Goal: Task Accomplishment & Management: Manage account settings

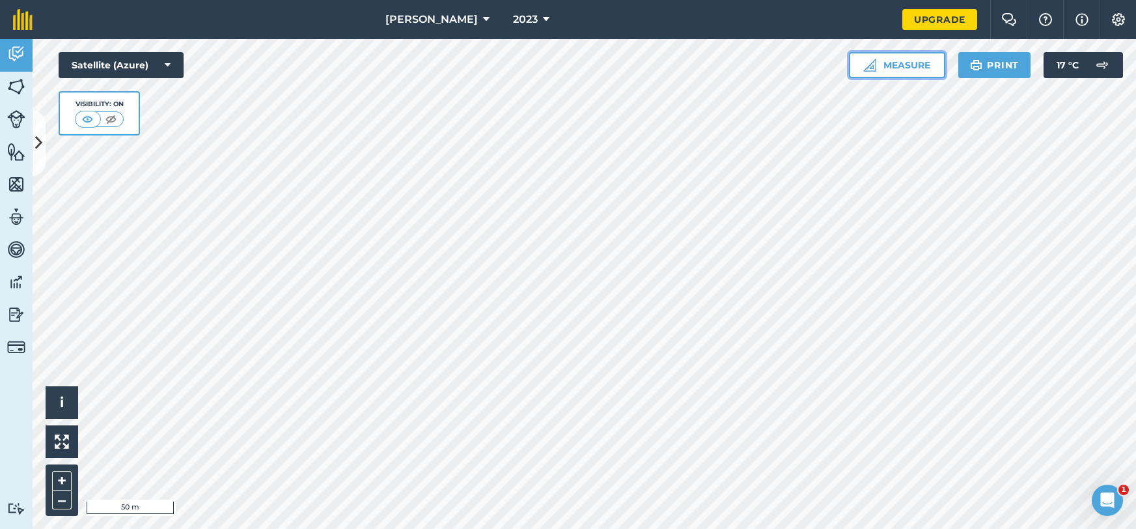
click at [873, 72] on button "Measure" at bounding box center [897, 65] width 96 height 26
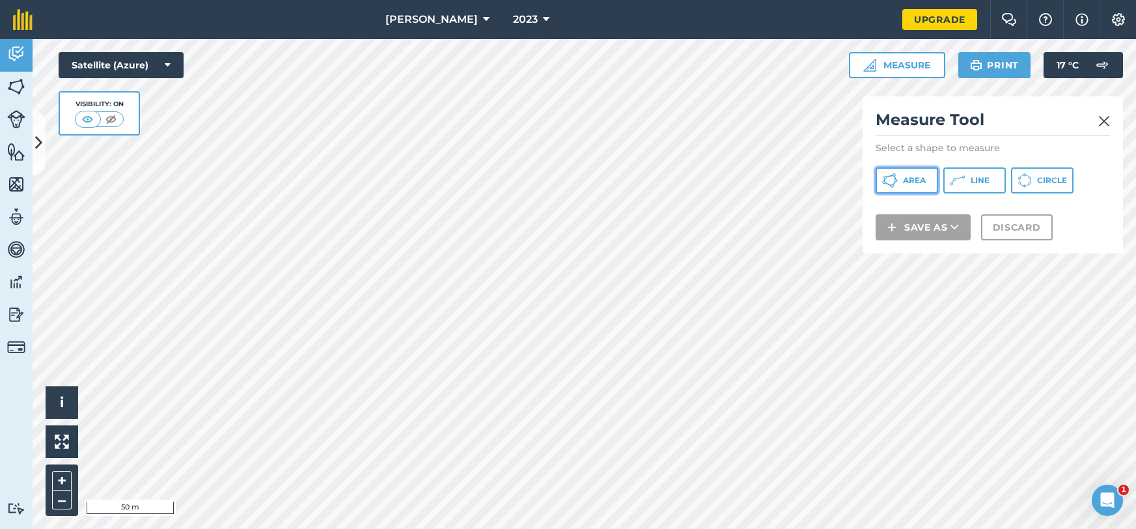
click at [902, 187] on button "Area" at bounding box center [907, 180] width 63 height 26
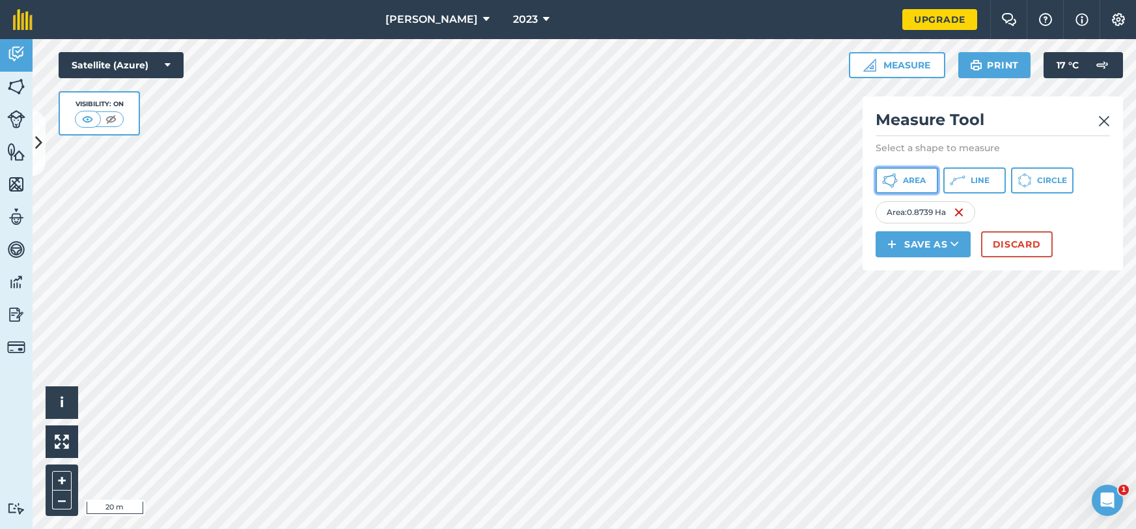
click at [932, 179] on button "Area" at bounding box center [907, 180] width 63 height 26
click at [894, 184] on icon at bounding box center [890, 181] width 16 height 16
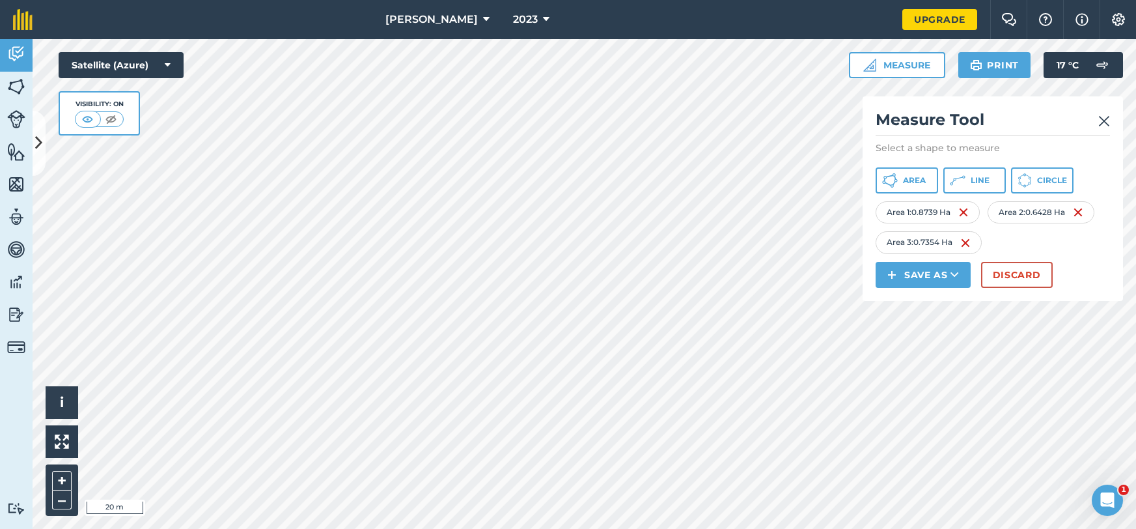
click at [1102, 119] on img at bounding box center [1104, 121] width 12 height 16
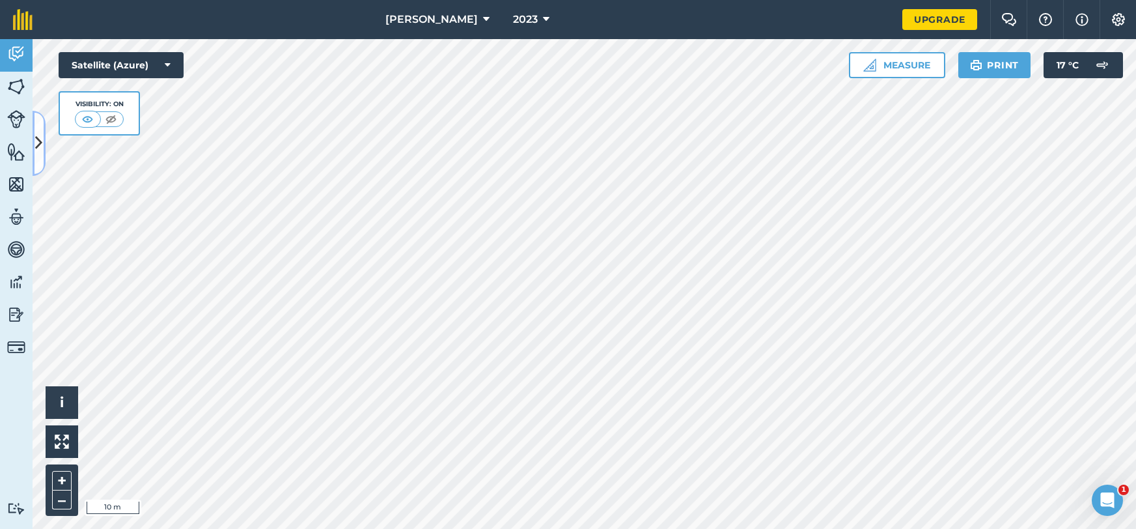
click at [36, 133] on icon at bounding box center [38, 143] width 7 height 23
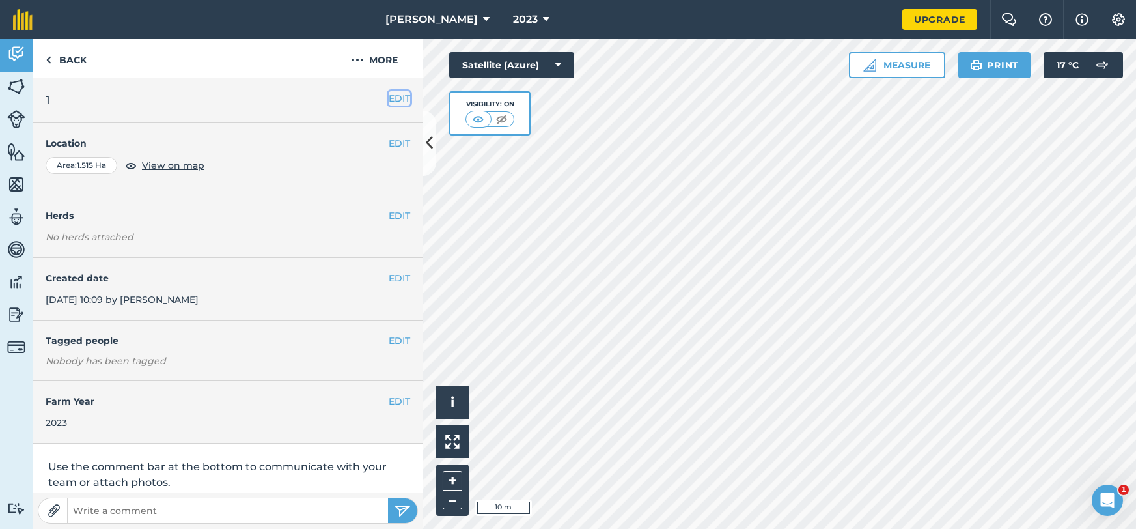
click at [403, 102] on button "EDIT" at bounding box center [399, 98] width 21 height 14
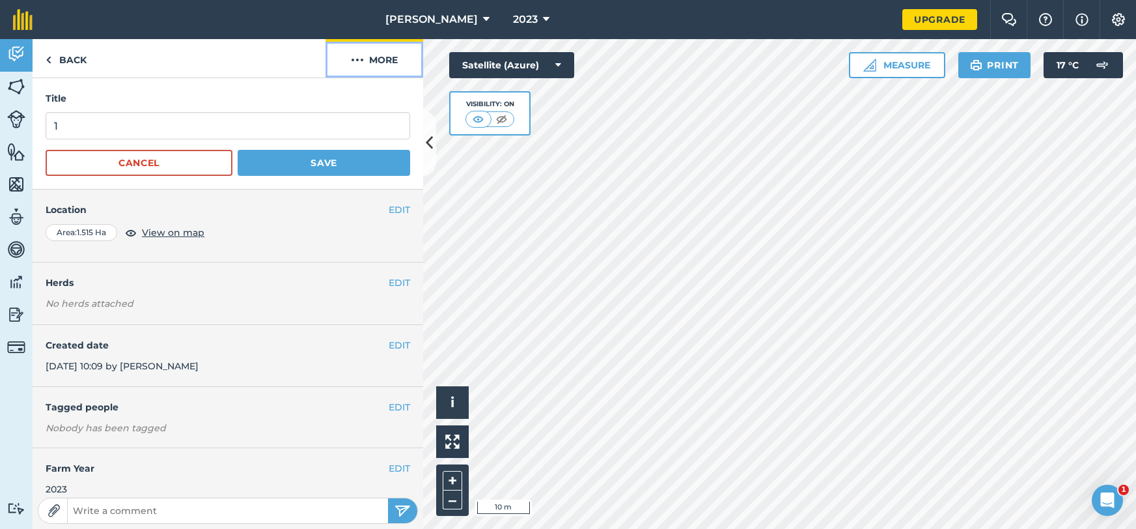
click at [372, 68] on button "More" at bounding box center [375, 58] width 98 height 38
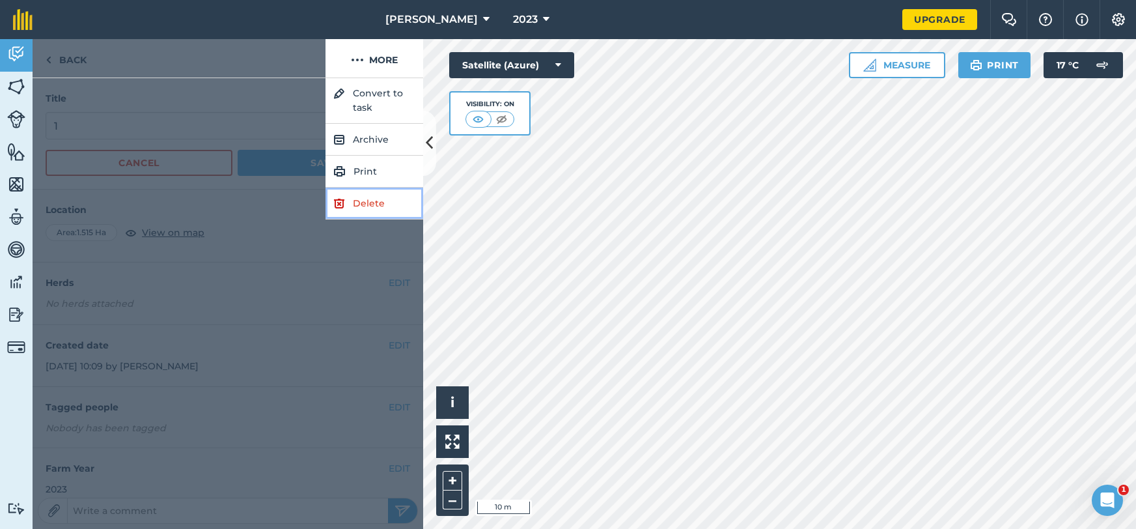
click at [374, 202] on link "Delete" at bounding box center [375, 204] width 98 height 32
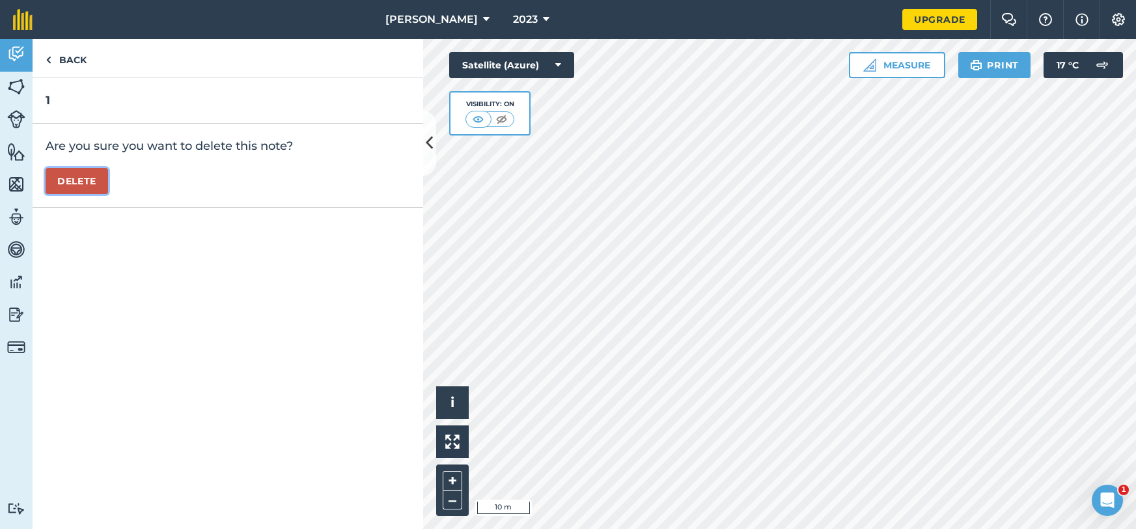
click at [95, 182] on button "Delete" at bounding box center [77, 181] width 63 height 26
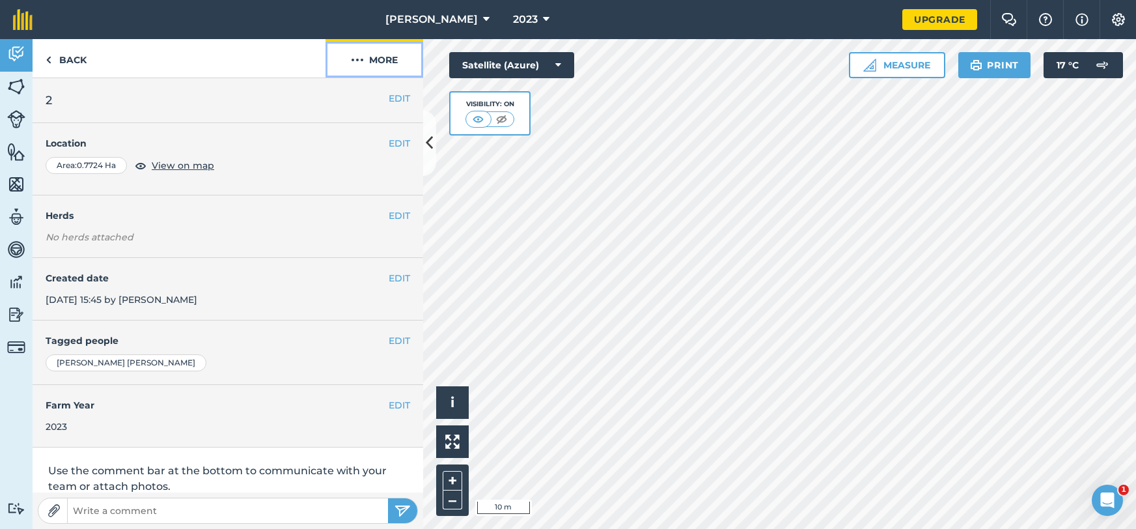
click at [359, 68] on button "More" at bounding box center [375, 58] width 98 height 38
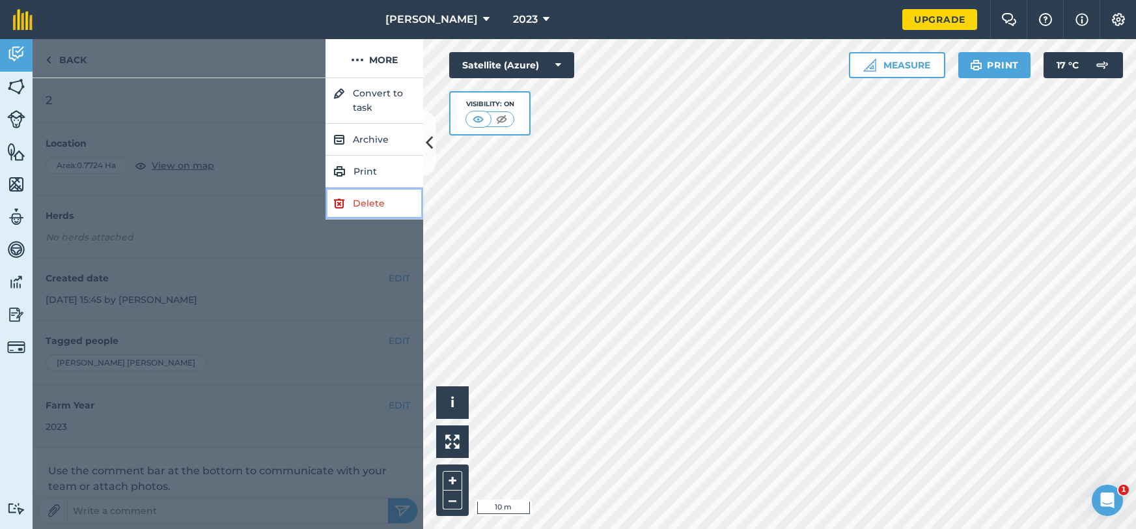
click at [359, 201] on link "Delete" at bounding box center [375, 204] width 98 height 32
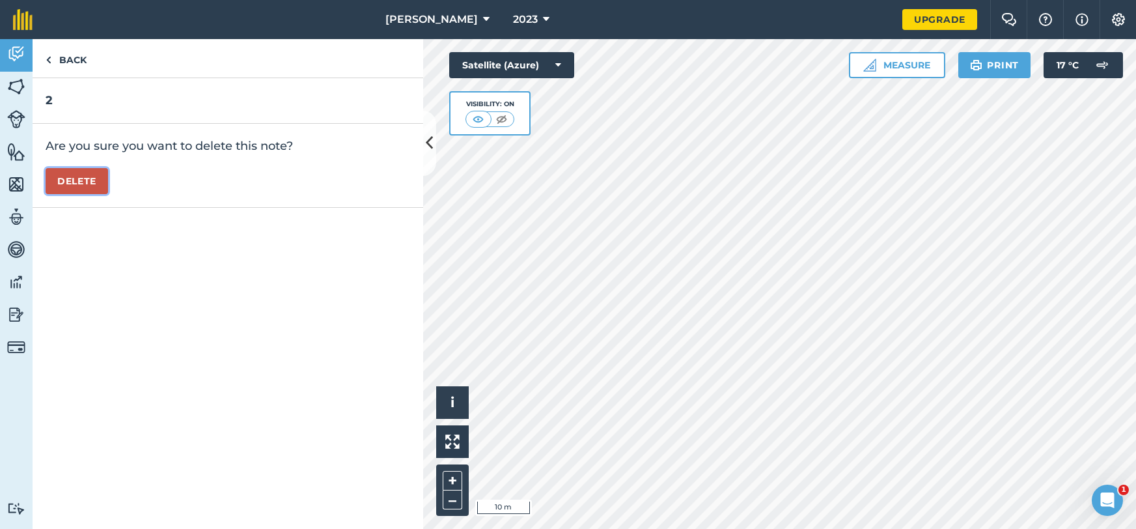
click at [77, 190] on button "Delete" at bounding box center [77, 181] width 63 height 26
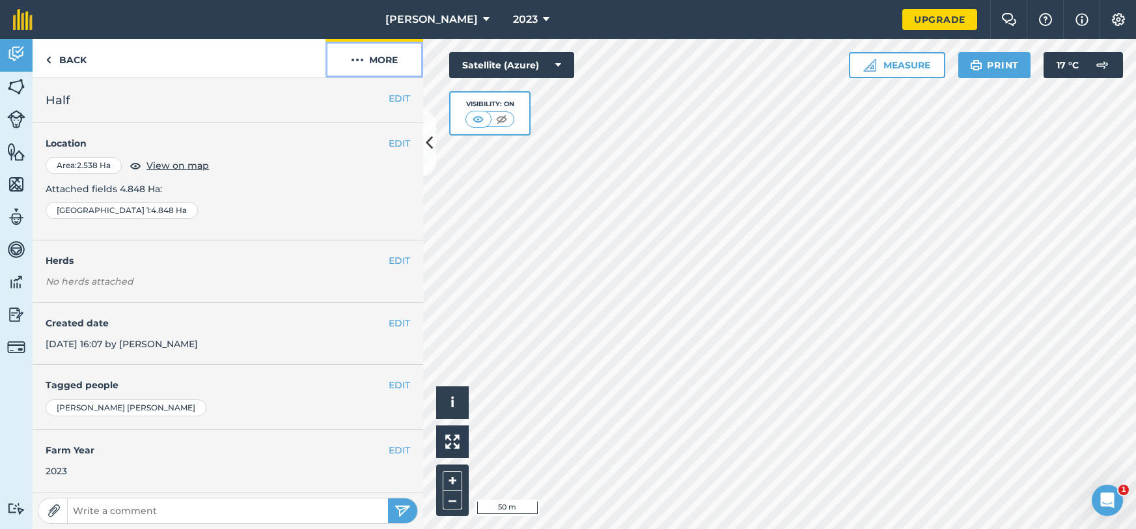
click at [391, 70] on button "More" at bounding box center [375, 58] width 98 height 38
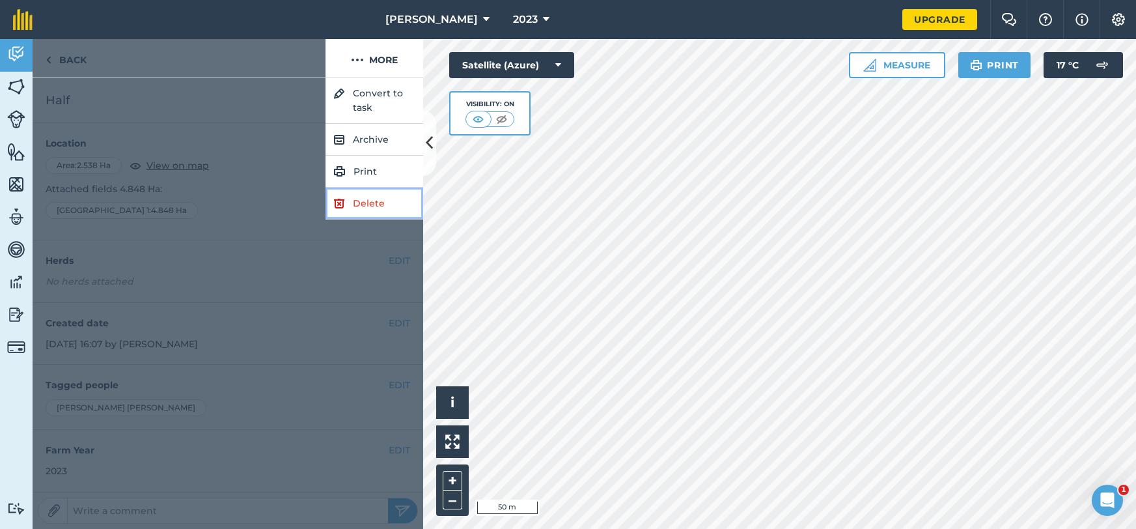
click at [378, 198] on link "Delete" at bounding box center [375, 204] width 98 height 32
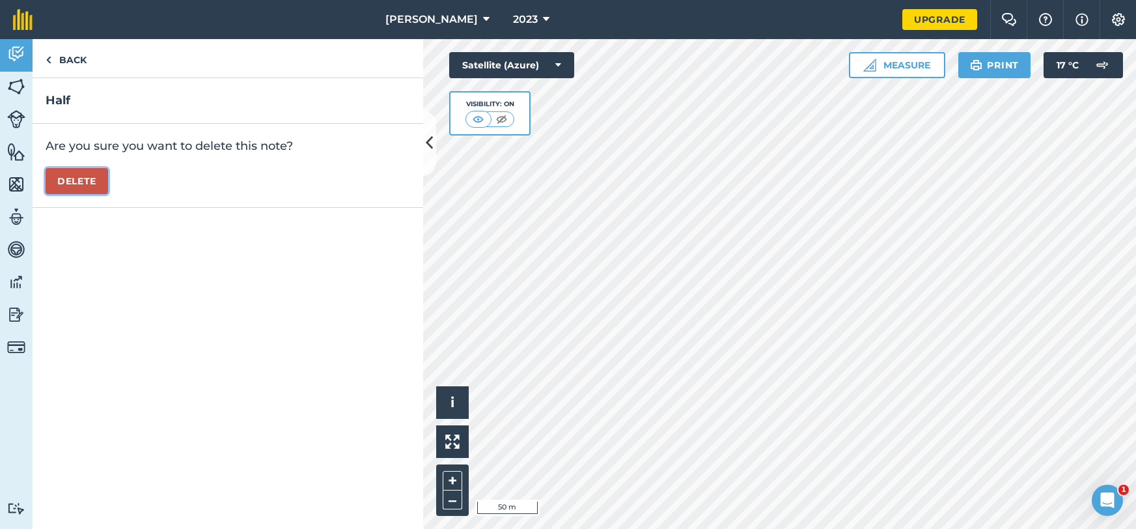
click at [104, 182] on button "Delete" at bounding box center [77, 181] width 63 height 26
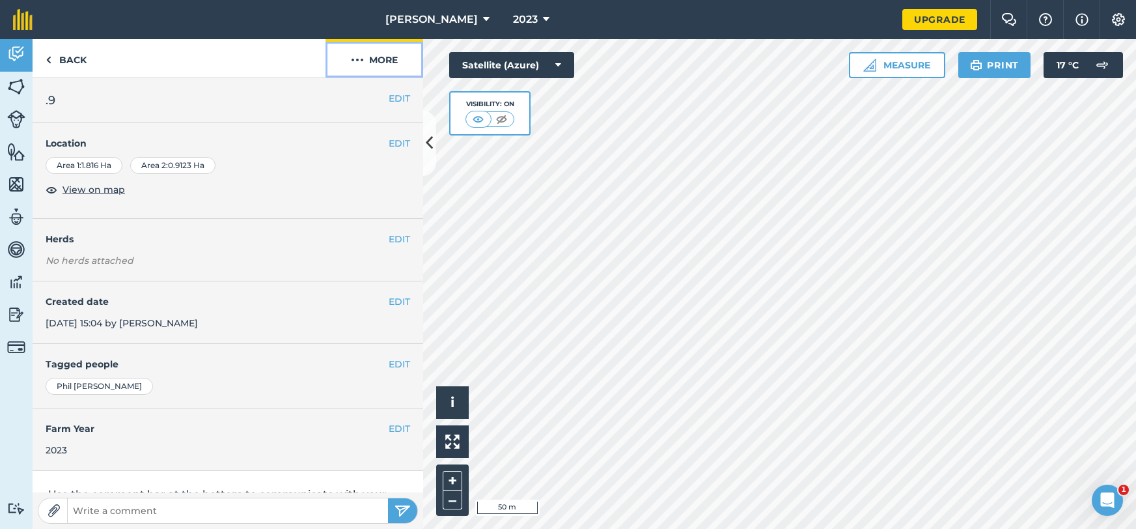
click at [375, 74] on button "More" at bounding box center [375, 58] width 98 height 38
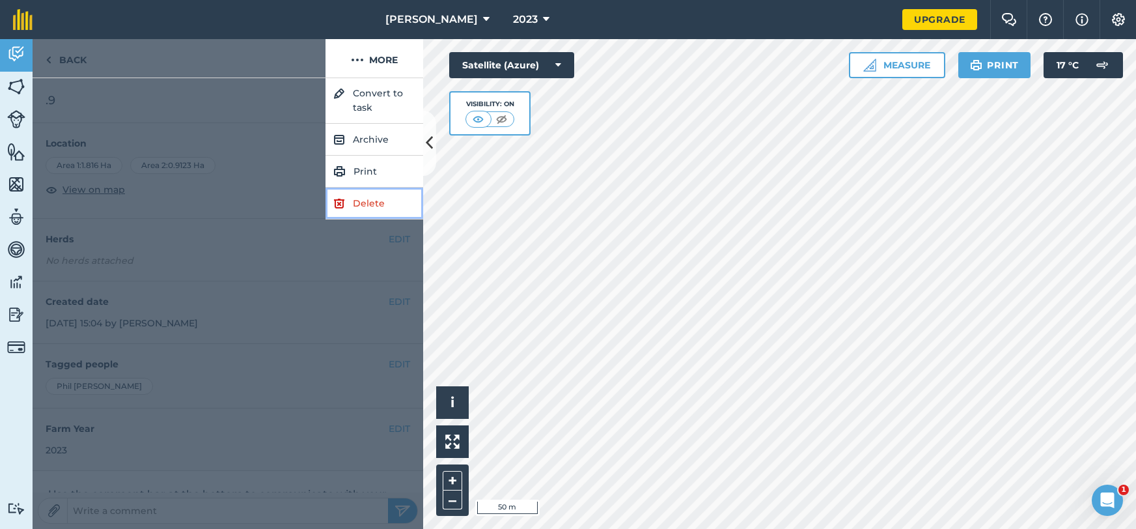
click at [369, 199] on link "Delete" at bounding box center [375, 204] width 98 height 32
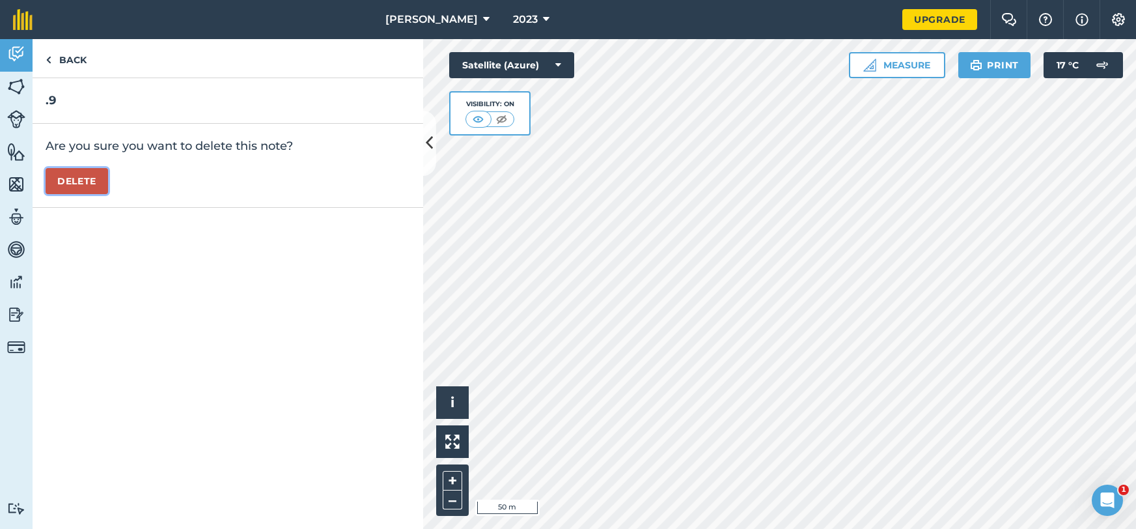
click at [82, 184] on button "Delete" at bounding box center [77, 181] width 63 height 26
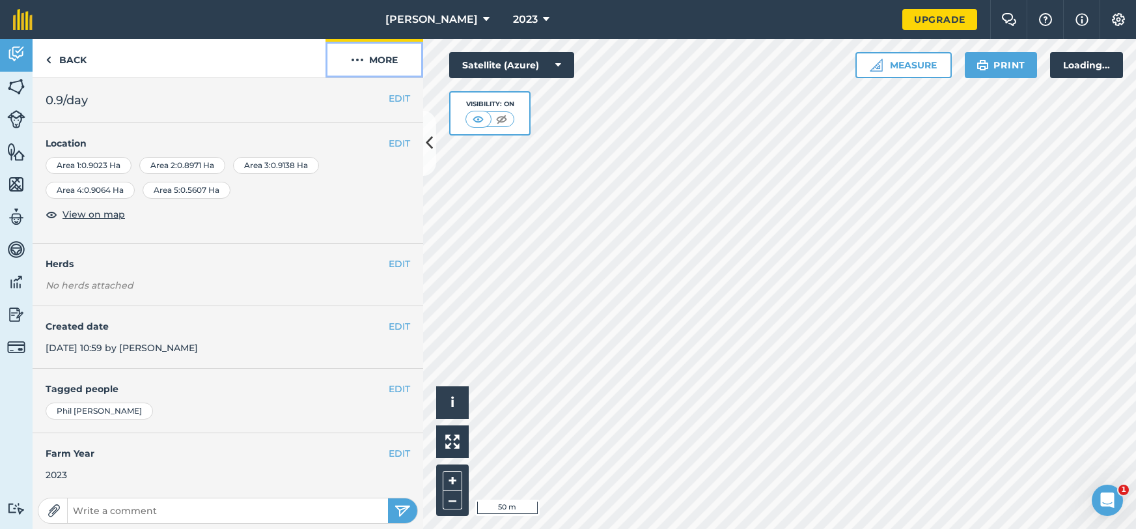
click at [369, 64] on button "More" at bounding box center [375, 58] width 98 height 38
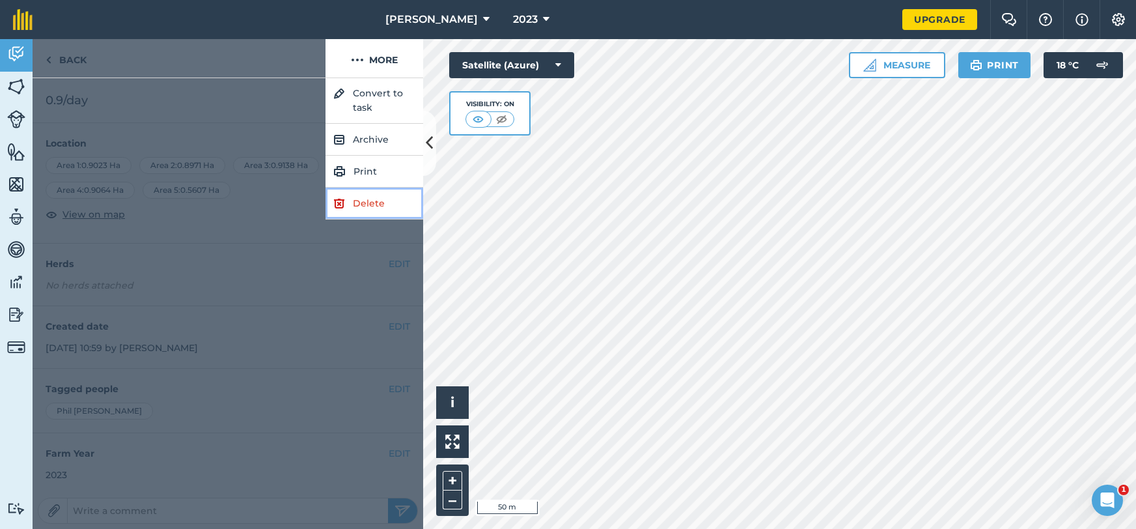
click at [359, 198] on link "Delete" at bounding box center [375, 204] width 98 height 32
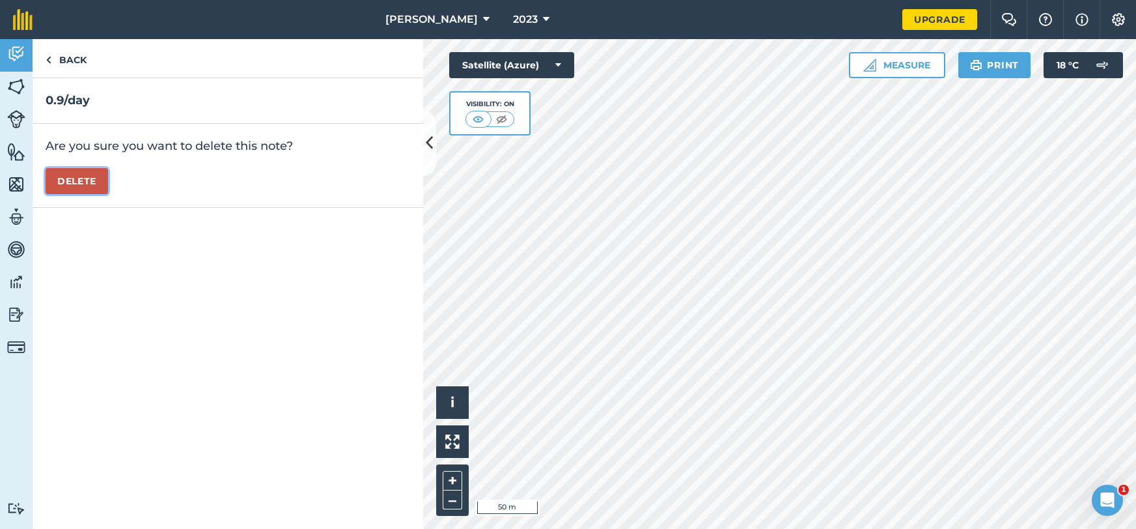
click at [108, 182] on button "Delete" at bounding box center [77, 181] width 63 height 26
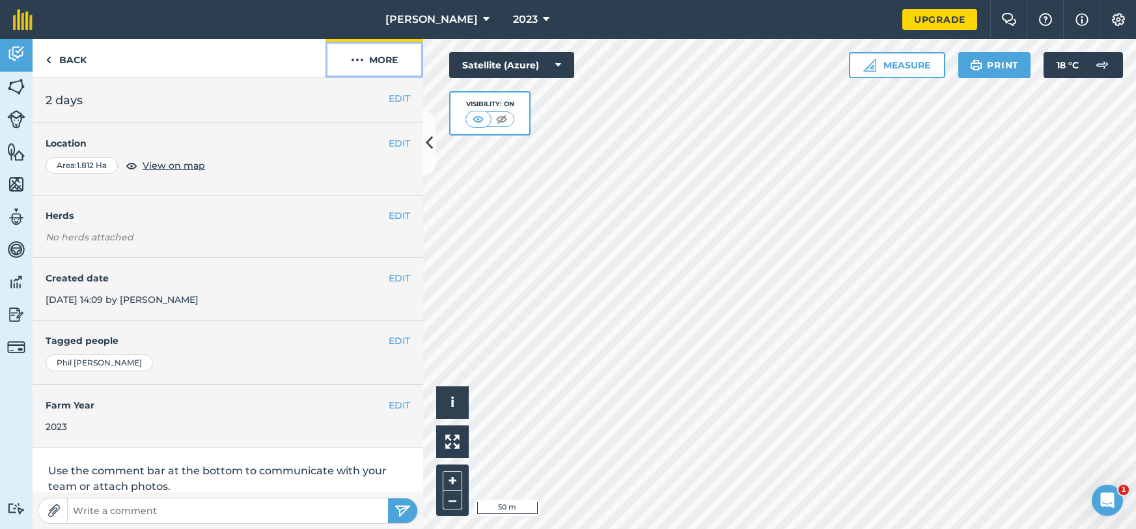
click at [371, 60] on button "More" at bounding box center [375, 58] width 98 height 38
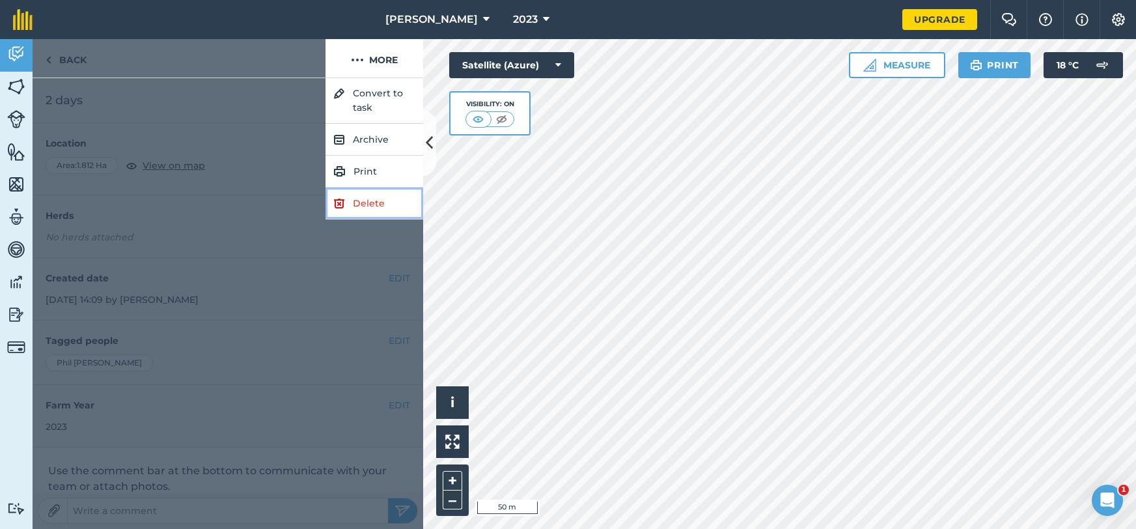
click at [349, 207] on link "Delete" at bounding box center [375, 204] width 98 height 32
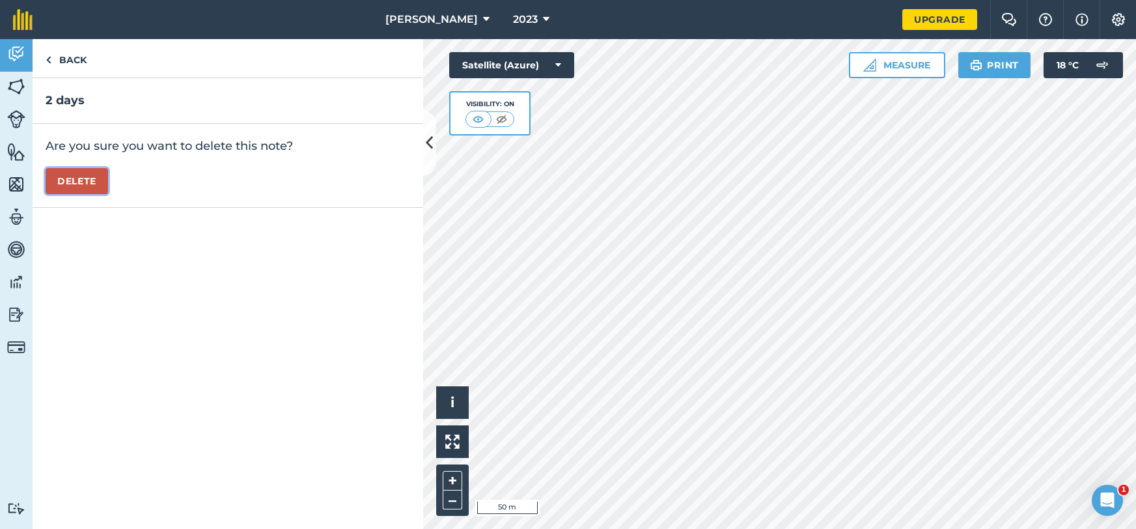
click at [99, 187] on button "Delete" at bounding box center [77, 181] width 63 height 26
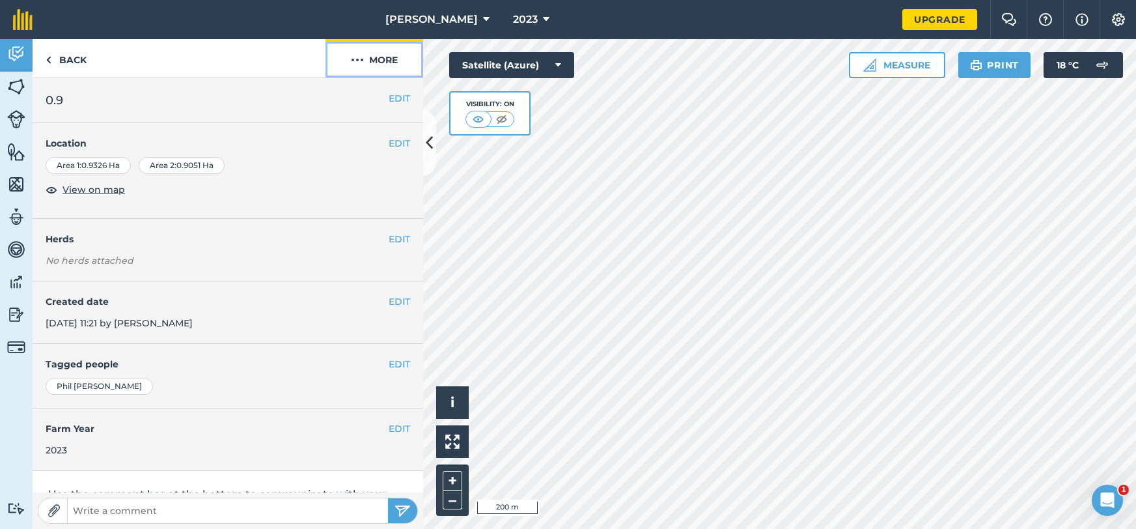
click at [392, 70] on button "More" at bounding box center [375, 58] width 98 height 38
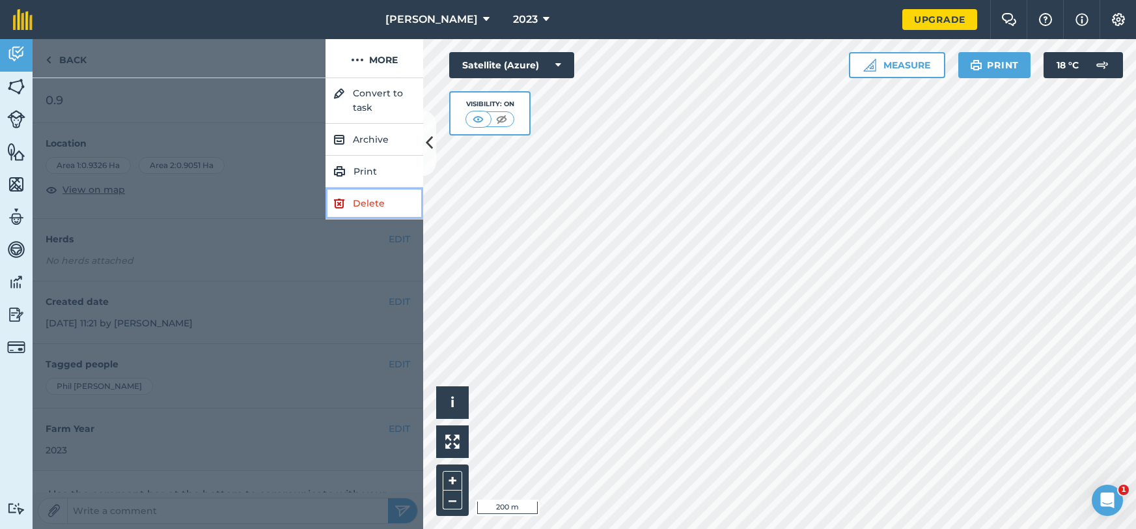
click at [380, 204] on link "Delete" at bounding box center [375, 204] width 98 height 32
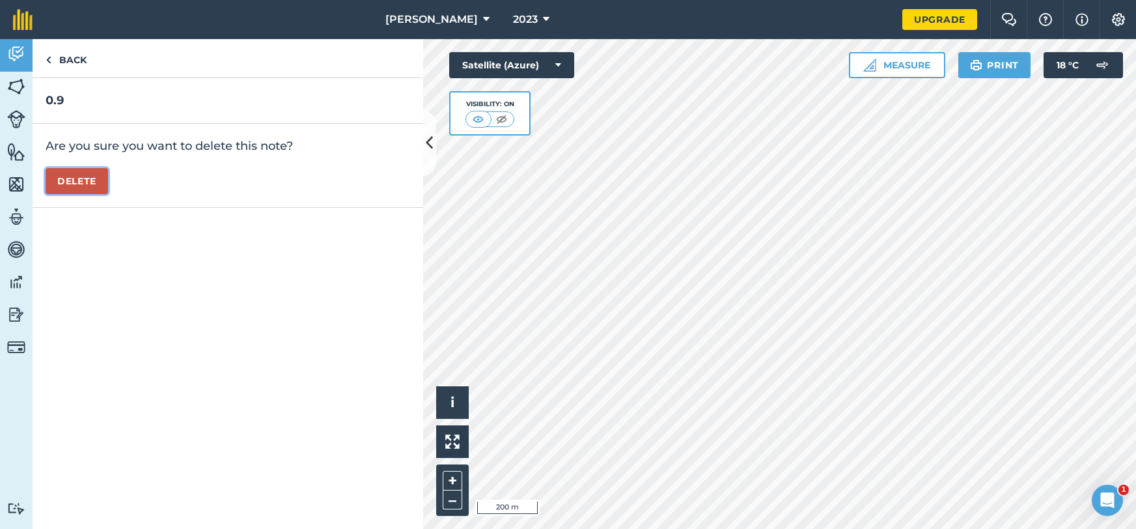
click at [84, 179] on button "Delete" at bounding box center [77, 181] width 63 height 26
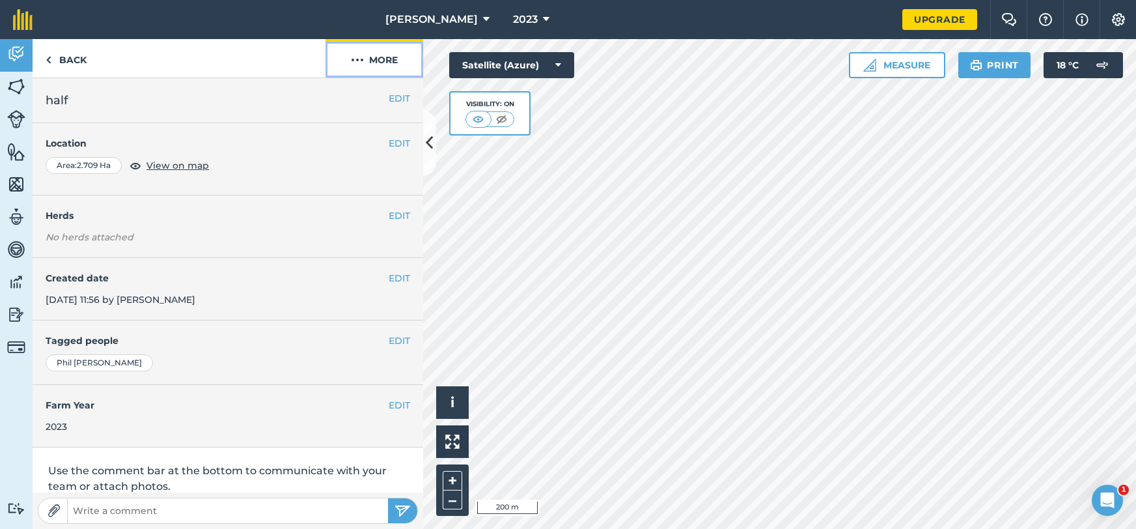
click at [396, 70] on button "More" at bounding box center [375, 58] width 98 height 38
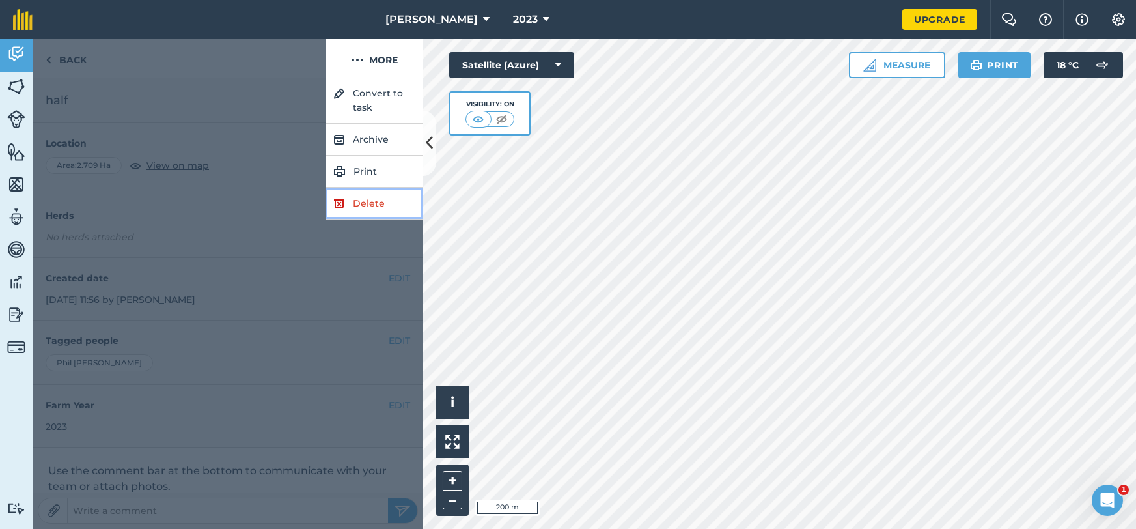
click at [376, 202] on link "Delete" at bounding box center [375, 204] width 98 height 32
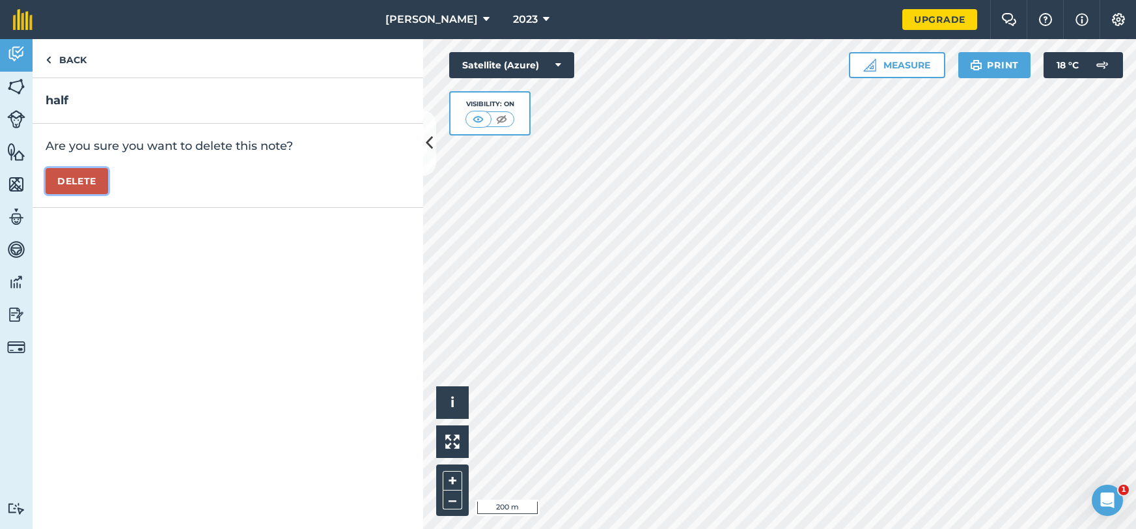
click at [87, 180] on button "Delete" at bounding box center [77, 181] width 63 height 26
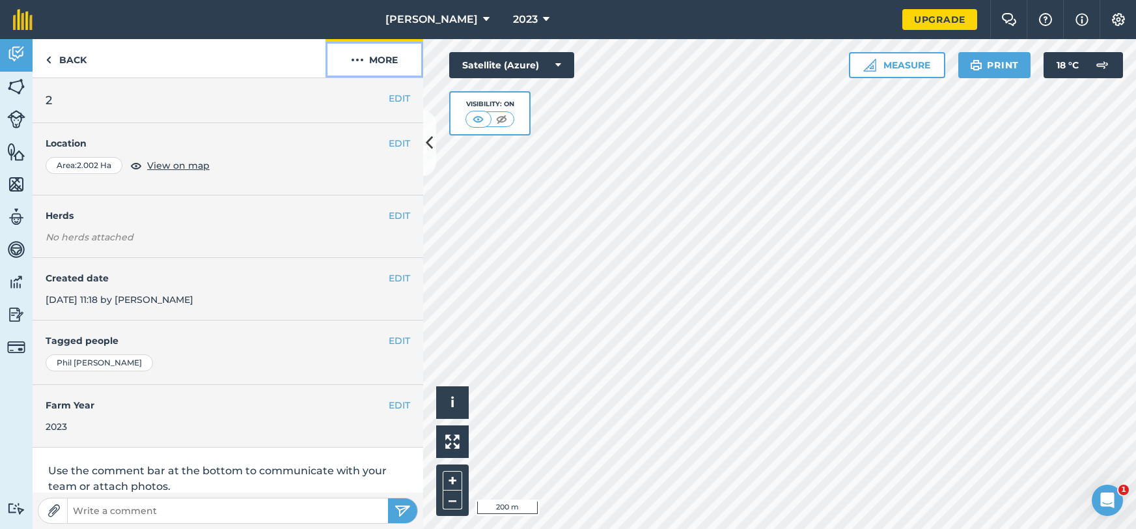
click at [380, 70] on button "More" at bounding box center [375, 58] width 98 height 38
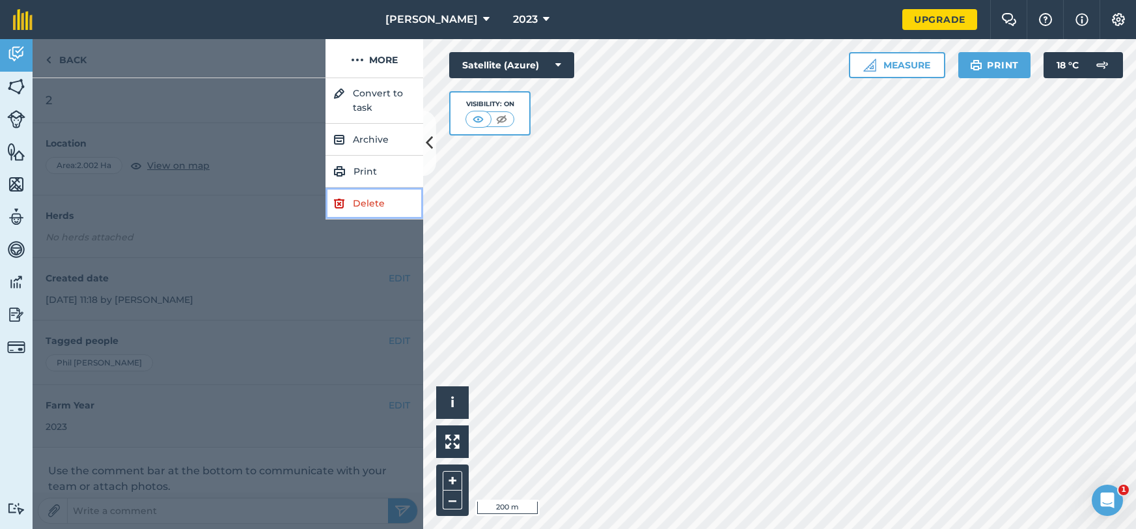
click at [369, 214] on link "Delete" at bounding box center [375, 204] width 98 height 32
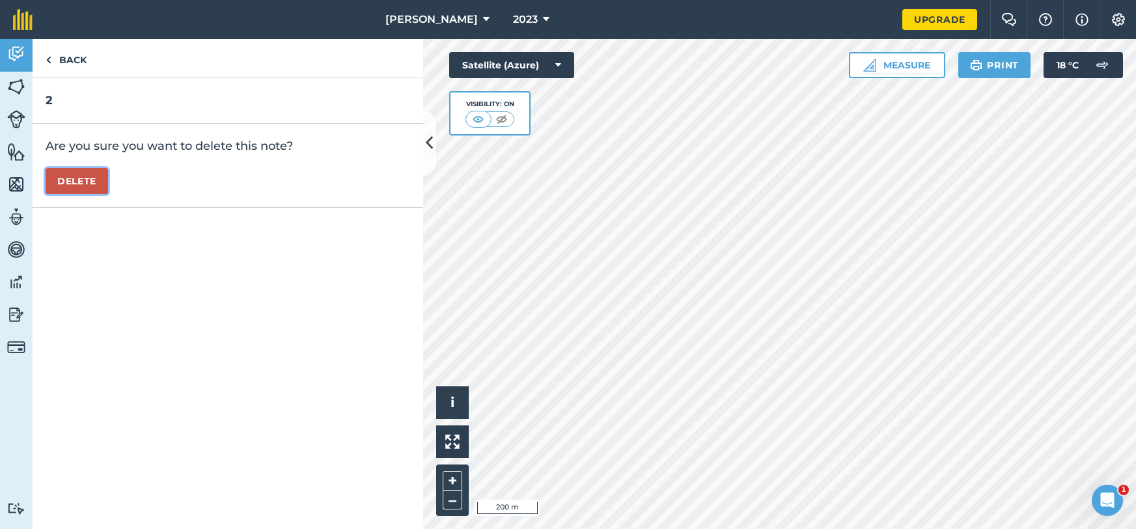
click at [51, 178] on button "Delete" at bounding box center [77, 181] width 63 height 26
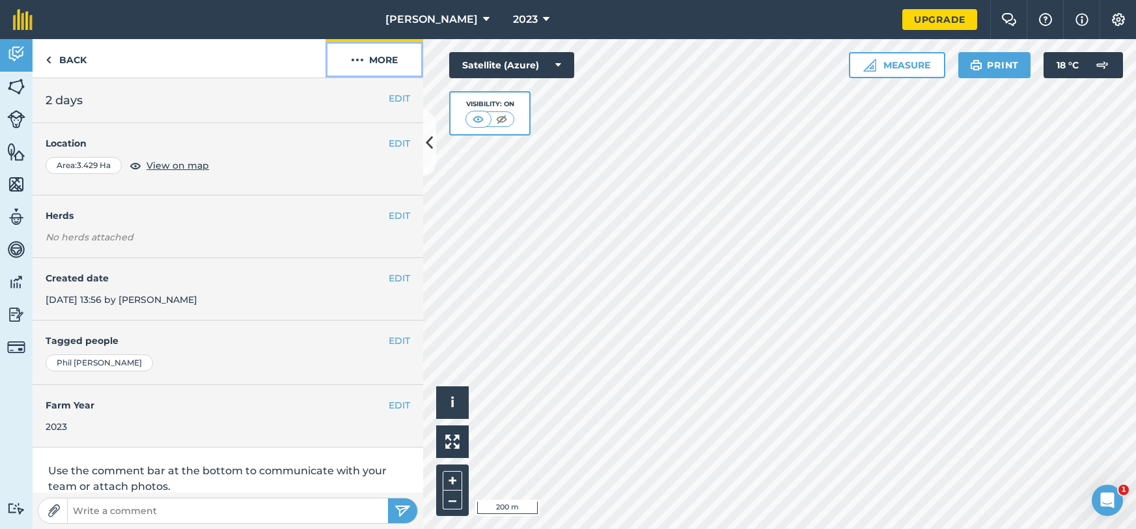
click at [369, 55] on button "More" at bounding box center [375, 58] width 98 height 38
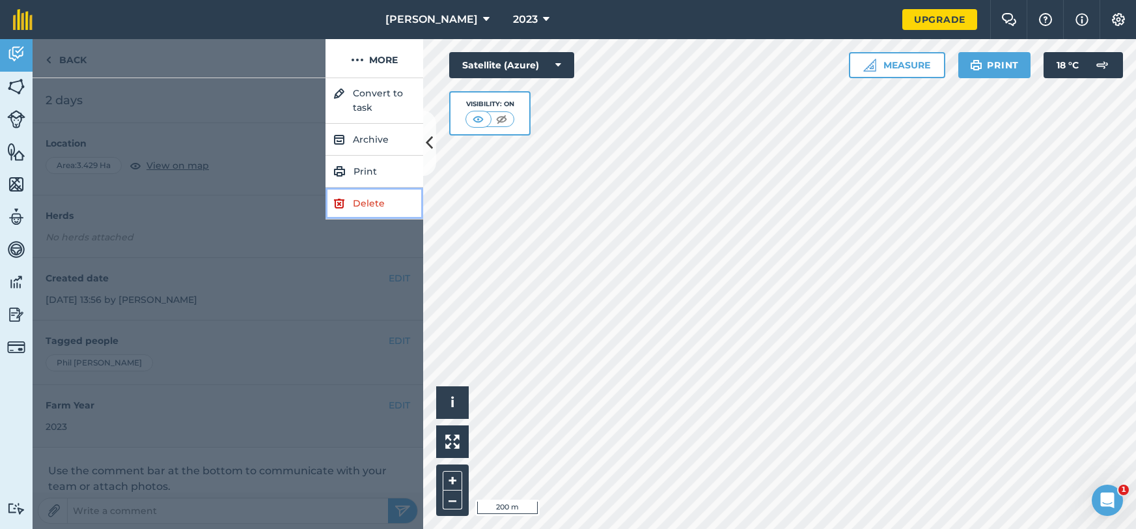
click at [364, 206] on link "Delete" at bounding box center [375, 204] width 98 height 32
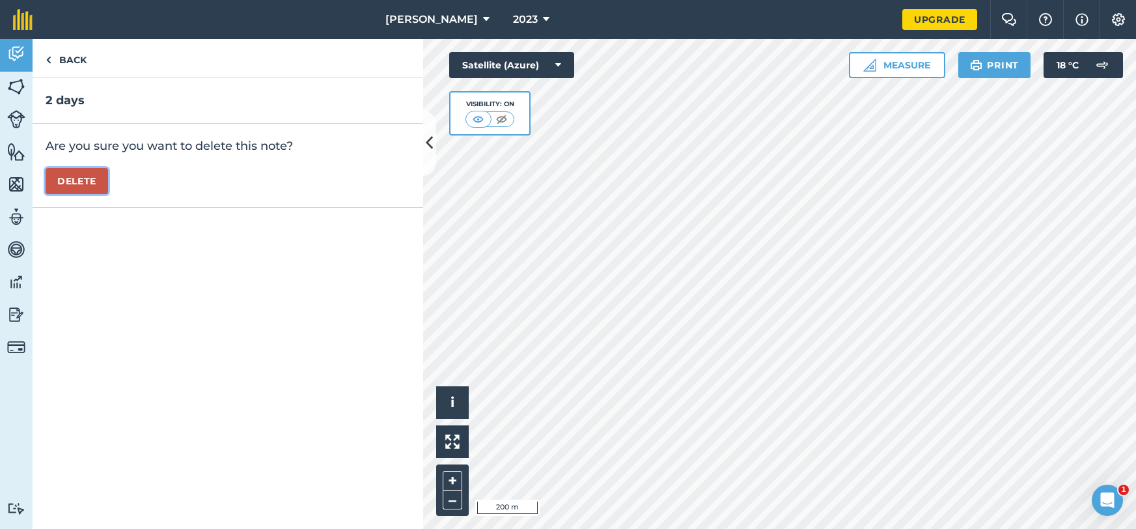
click at [70, 179] on button "Delete" at bounding box center [77, 181] width 63 height 26
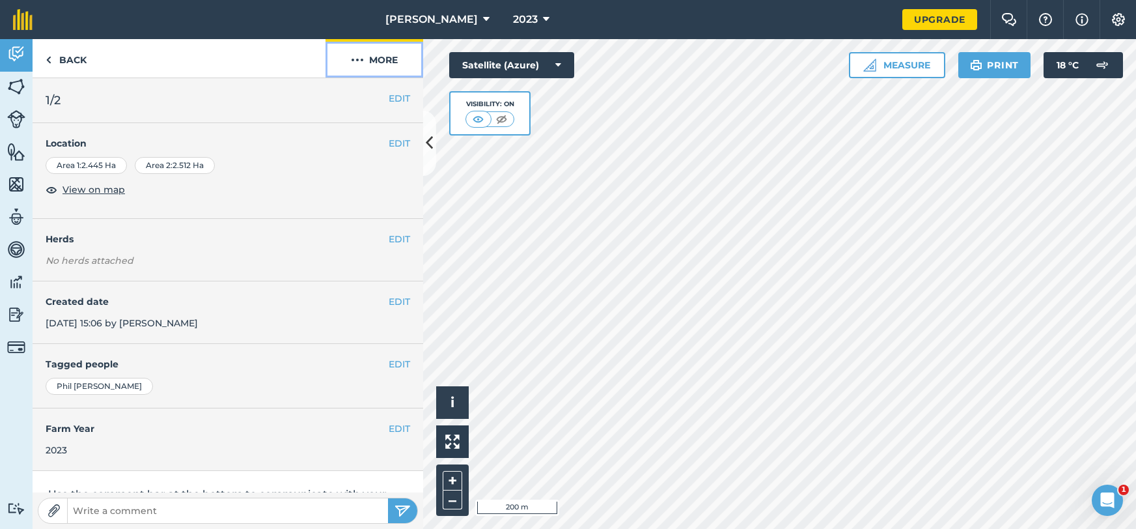
click at [384, 68] on button "More" at bounding box center [375, 58] width 98 height 38
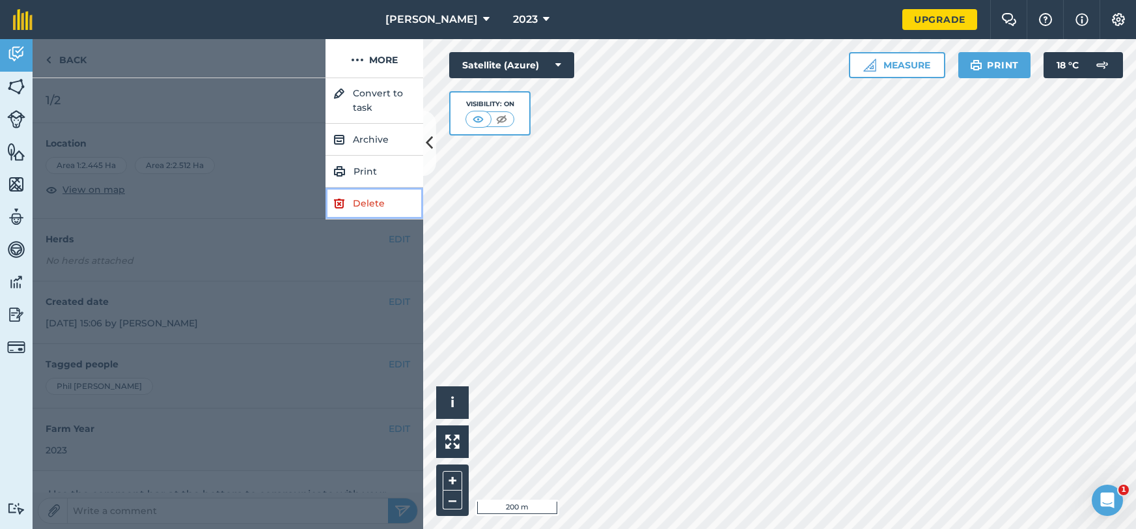
click at [370, 201] on link "Delete" at bounding box center [375, 204] width 98 height 32
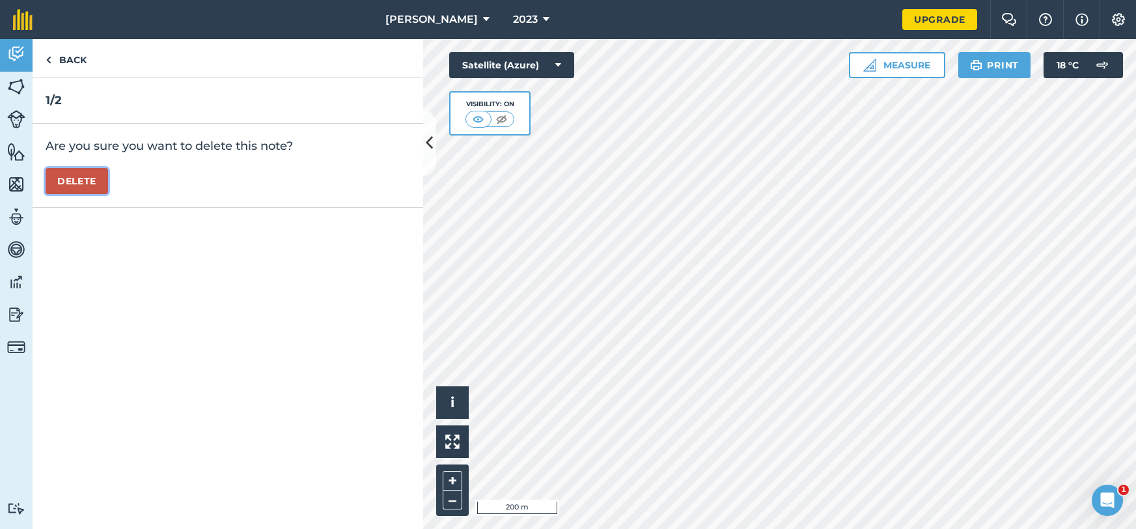
click at [59, 186] on button "Delete" at bounding box center [77, 181] width 63 height 26
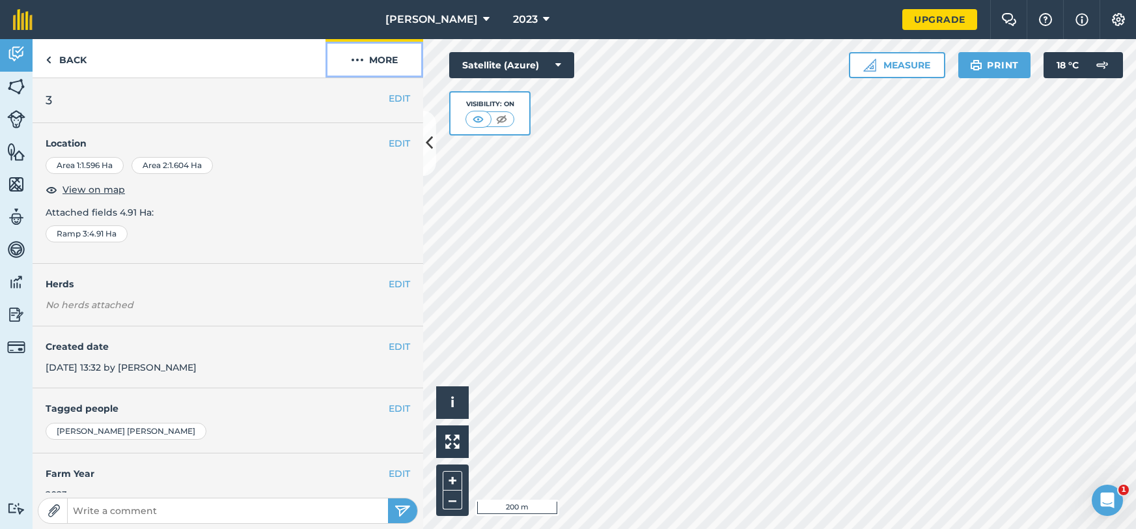
click at [363, 63] on img at bounding box center [357, 60] width 13 height 16
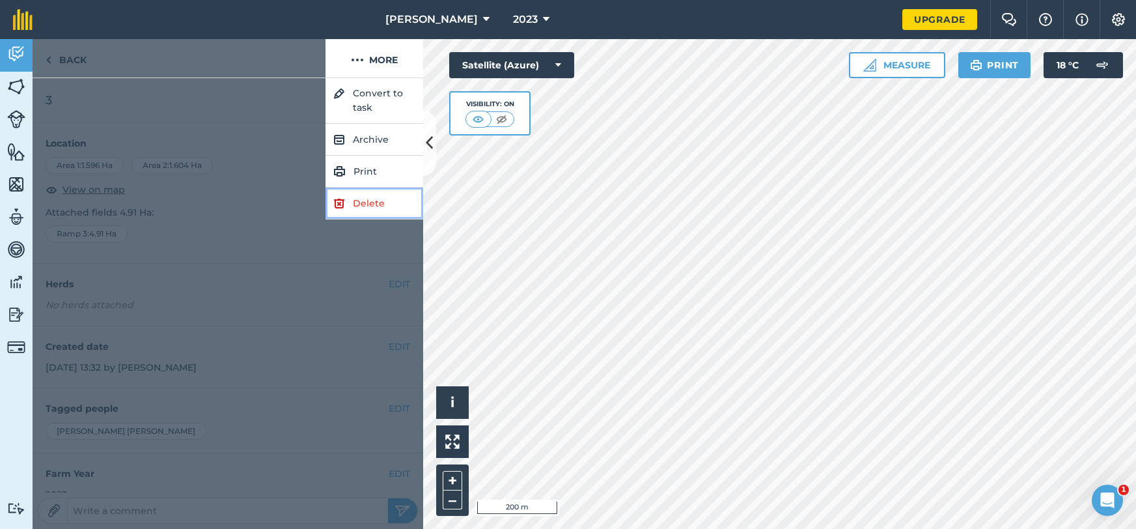
click at [360, 210] on link "Delete" at bounding box center [375, 204] width 98 height 32
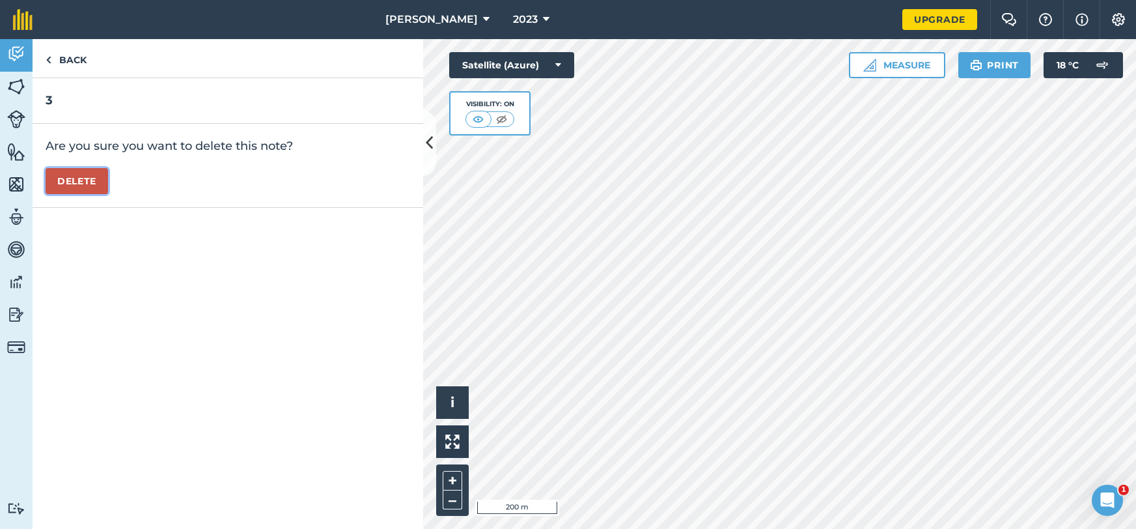
click at [66, 178] on button "Delete" at bounding box center [77, 181] width 63 height 26
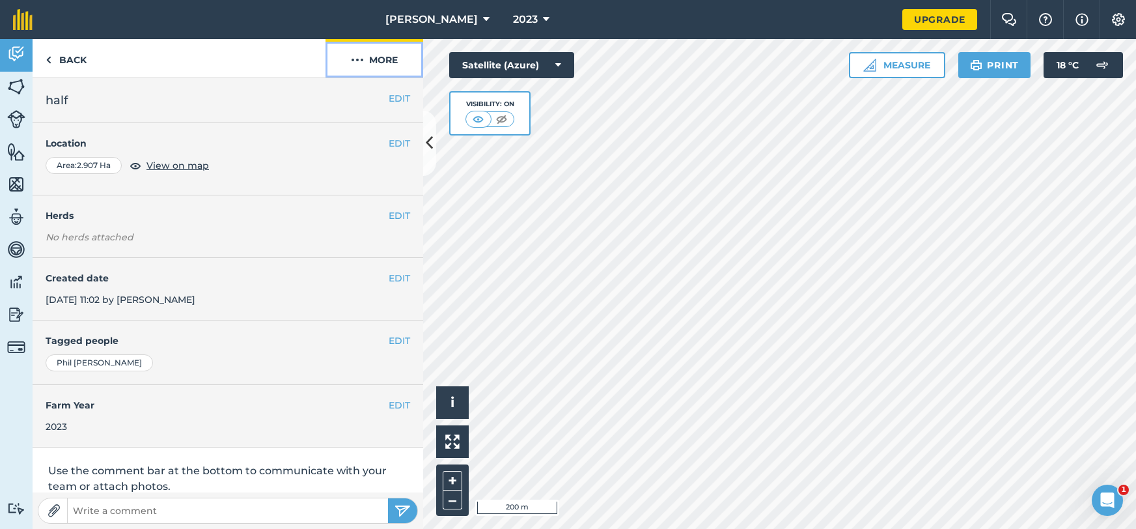
click at [363, 65] on img at bounding box center [357, 60] width 13 height 16
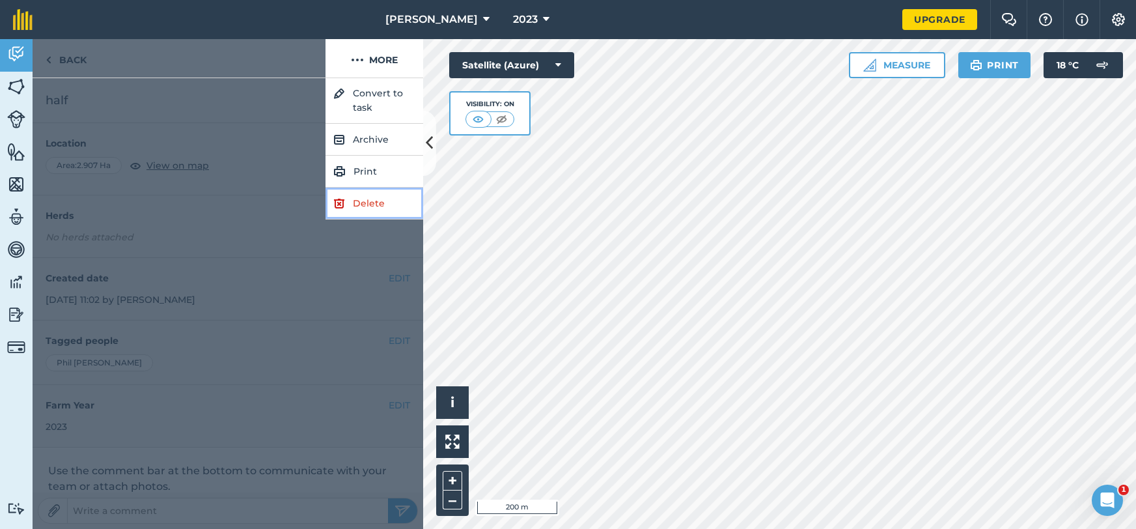
click at [332, 196] on link "Delete" at bounding box center [375, 204] width 98 height 32
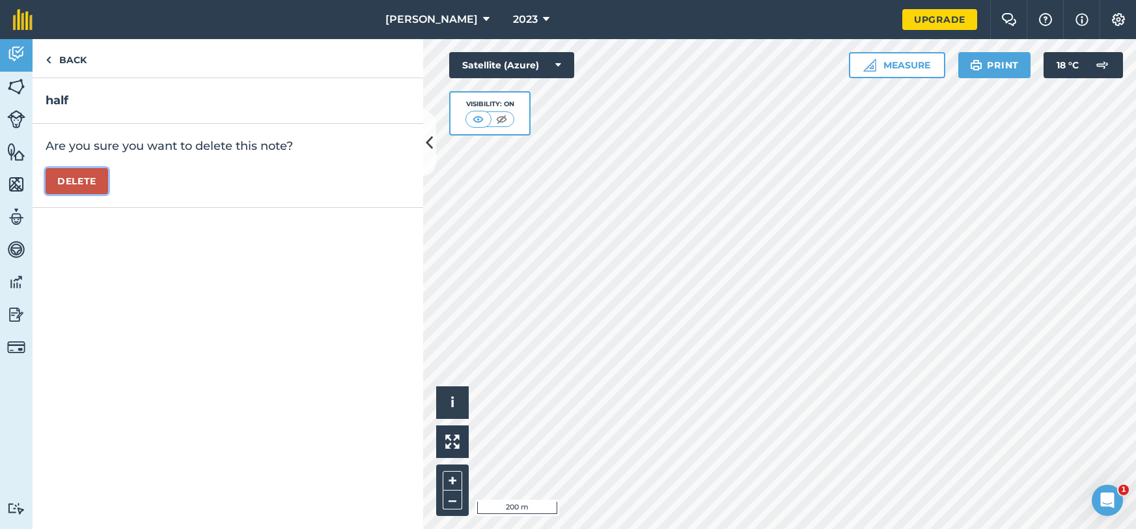
click at [69, 170] on button "Delete" at bounding box center [77, 181] width 63 height 26
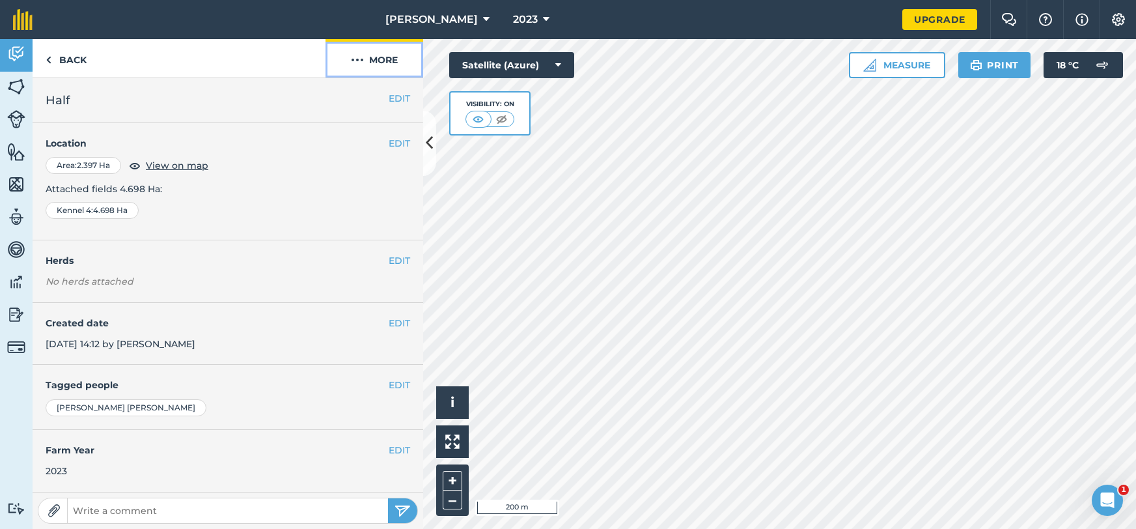
click at [380, 63] on button "More" at bounding box center [375, 58] width 98 height 38
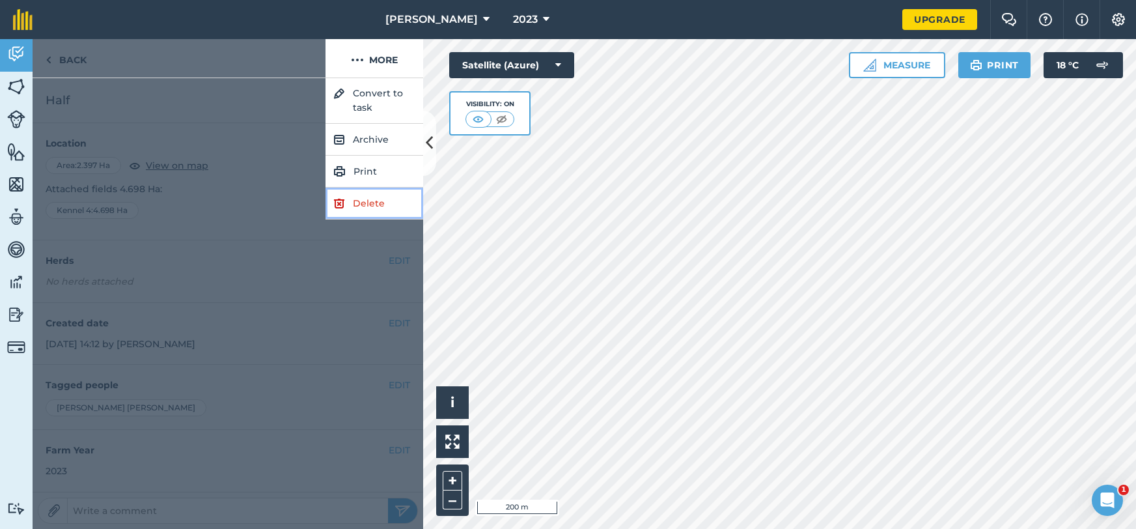
click at [367, 203] on link "Delete" at bounding box center [375, 204] width 98 height 32
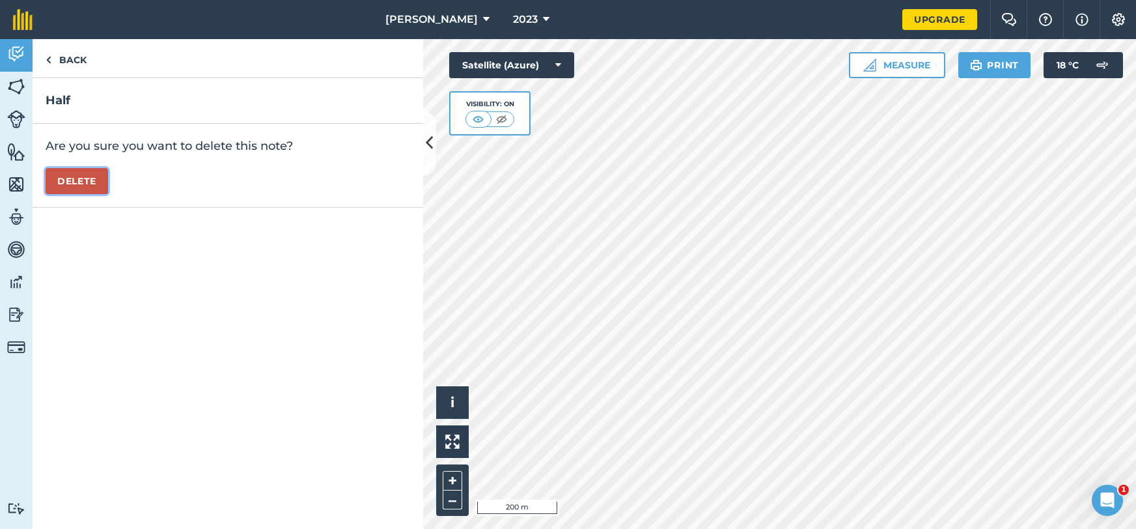
click at [85, 182] on button "Delete" at bounding box center [77, 181] width 63 height 26
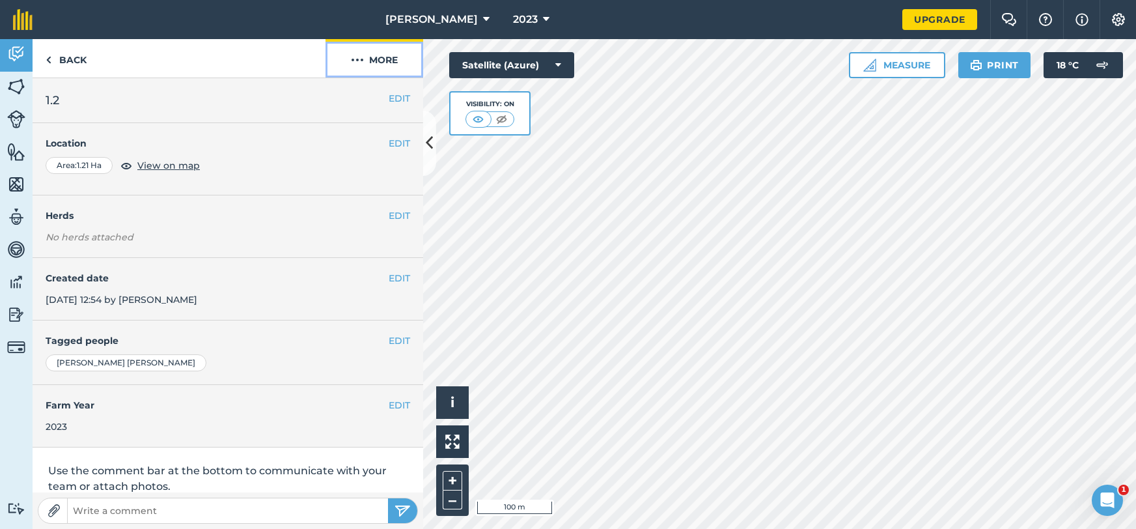
click at [378, 64] on button "More" at bounding box center [375, 58] width 98 height 38
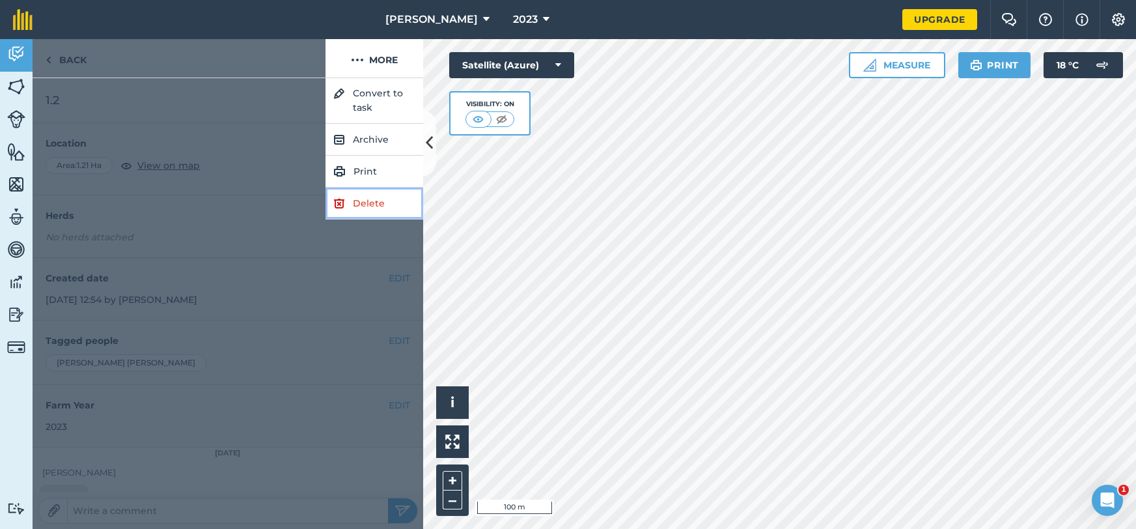
click at [374, 217] on link "Delete" at bounding box center [375, 204] width 98 height 32
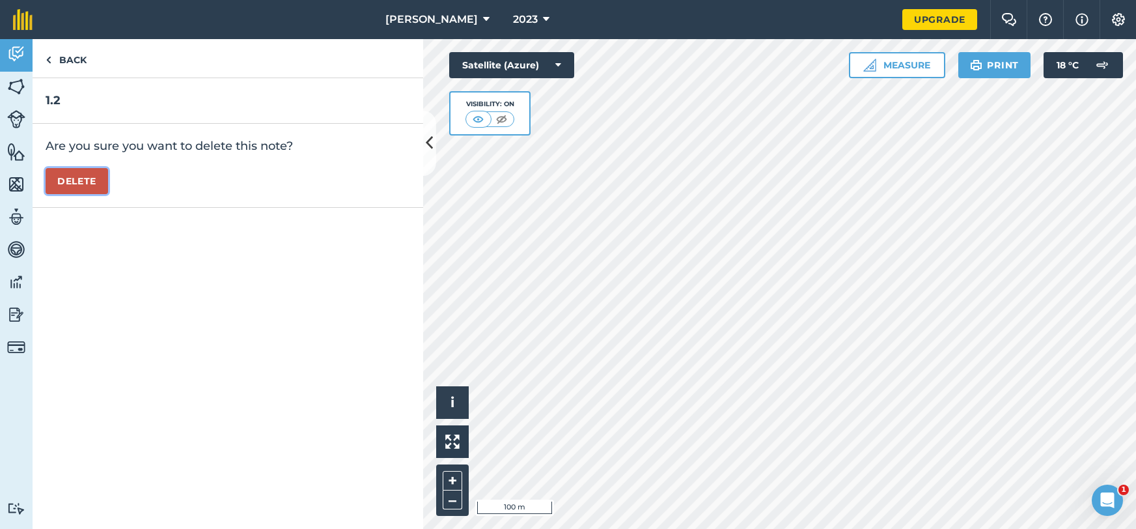
click at [101, 181] on button "Delete" at bounding box center [77, 181] width 63 height 26
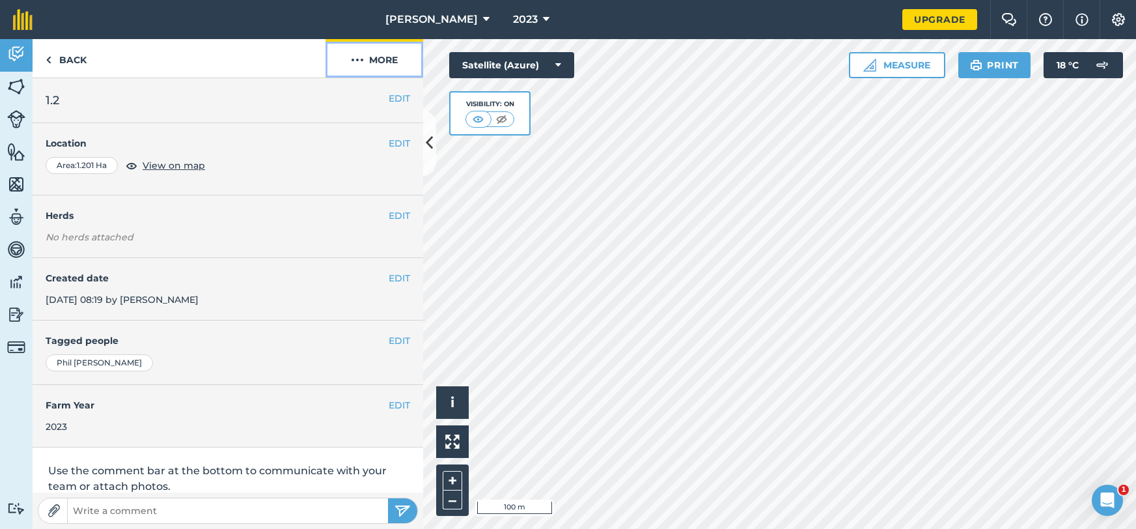
click at [386, 66] on button "More" at bounding box center [375, 58] width 98 height 38
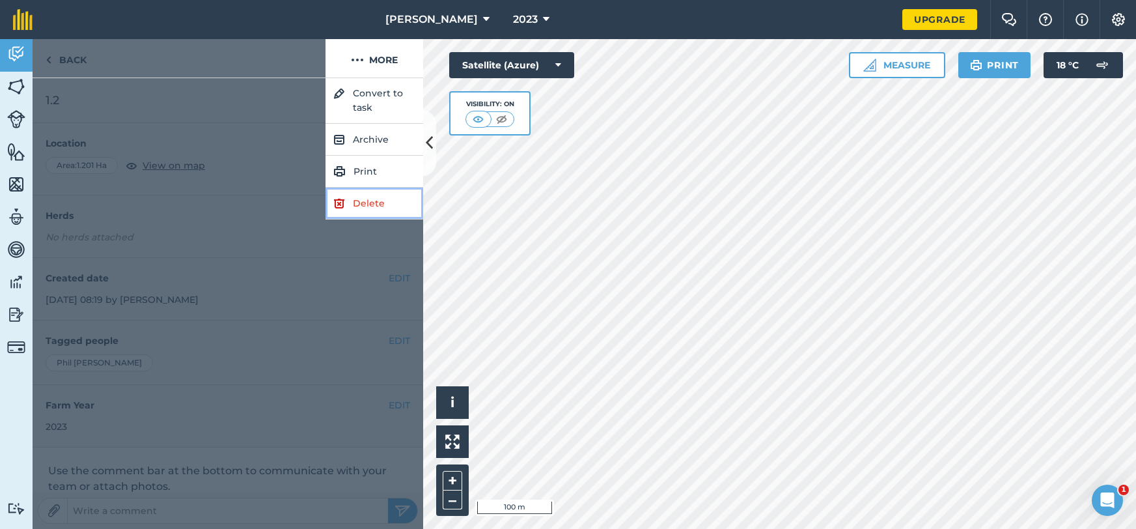
click at [359, 198] on link "Delete" at bounding box center [375, 204] width 98 height 32
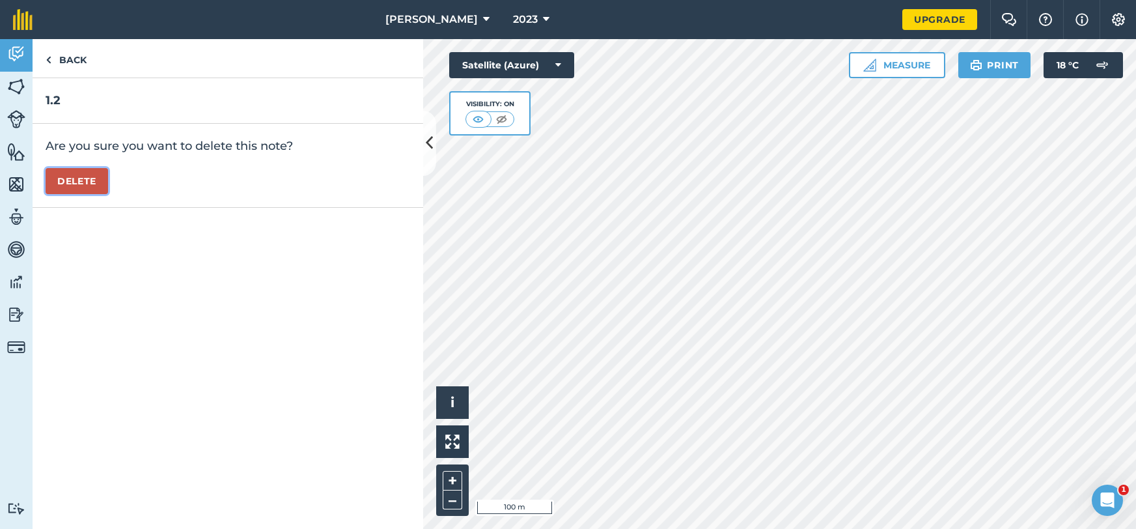
click at [100, 182] on button "Delete" at bounding box center [77, 181] width 63 height 26
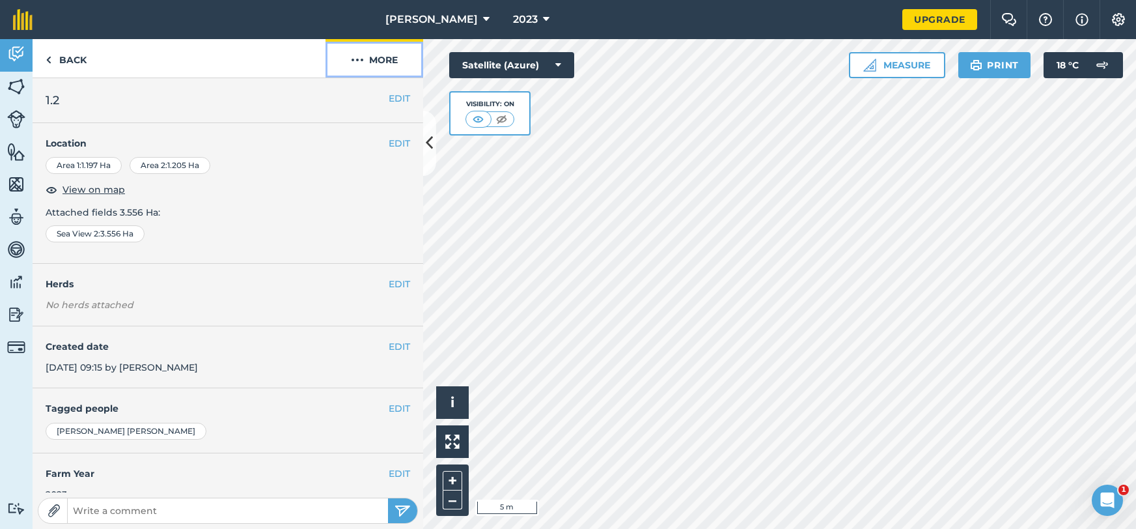
click at [397, 64] on button "More" at bounding box center [375, 58] width 98 height 38
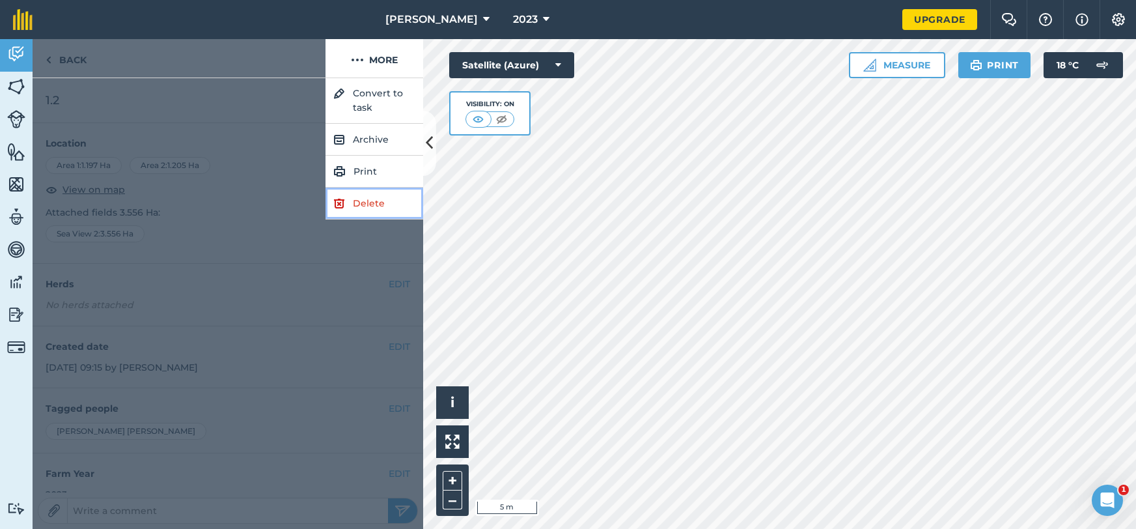
click at [374, 201] on link "Delete" at bounding box center [375, 204] width 98 height 32
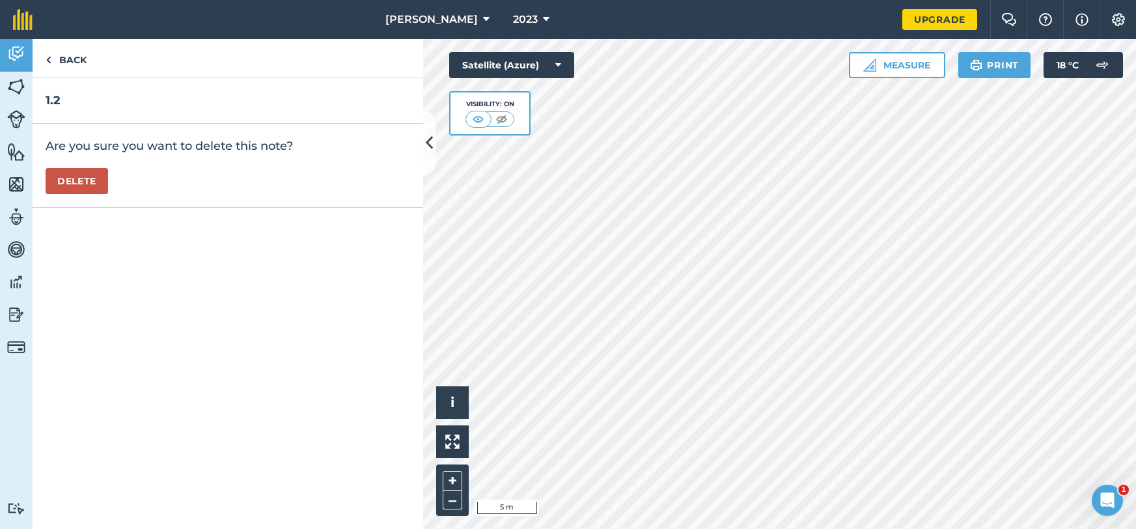
click at [115, 169] on div "Are you sure you want to delete this note? [GEOGRAPHIC_DATA]" at bounding box center [228, 166] width 391 height 84
click at [96, 182] on button "Delete" at bounding box center [77, 181] width 63 height 26
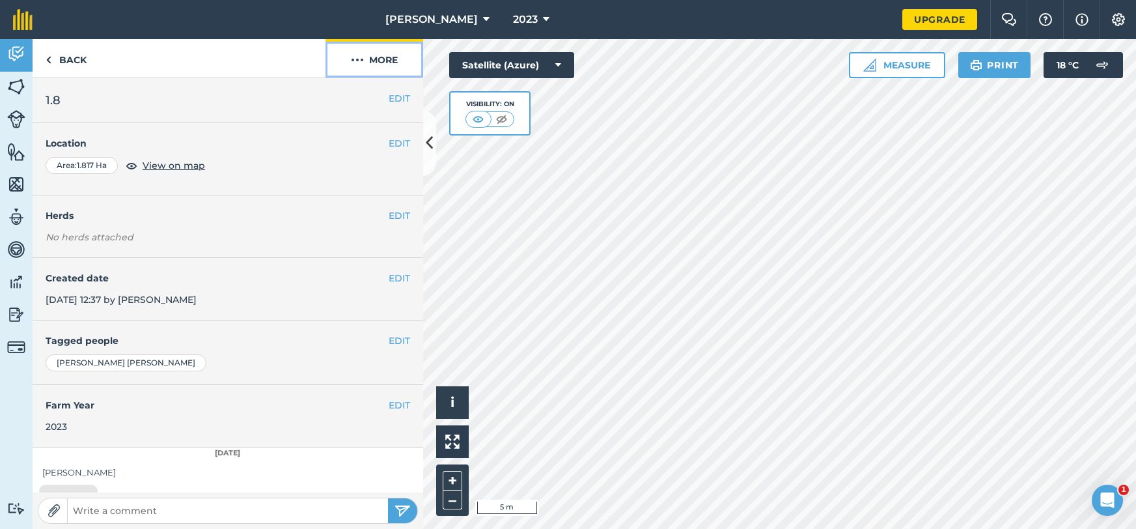
click at [379, 72] on button "More" at bounding box center [375, 58] width 98 height 38
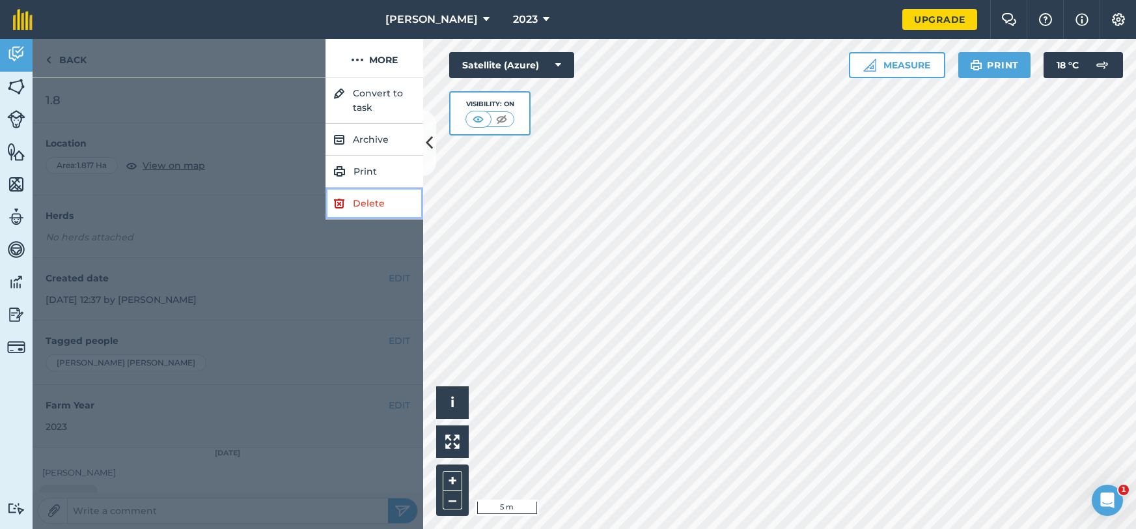
click at [367, 216] on link "Delete" at bounding box center [375, 204] width 98 height 32
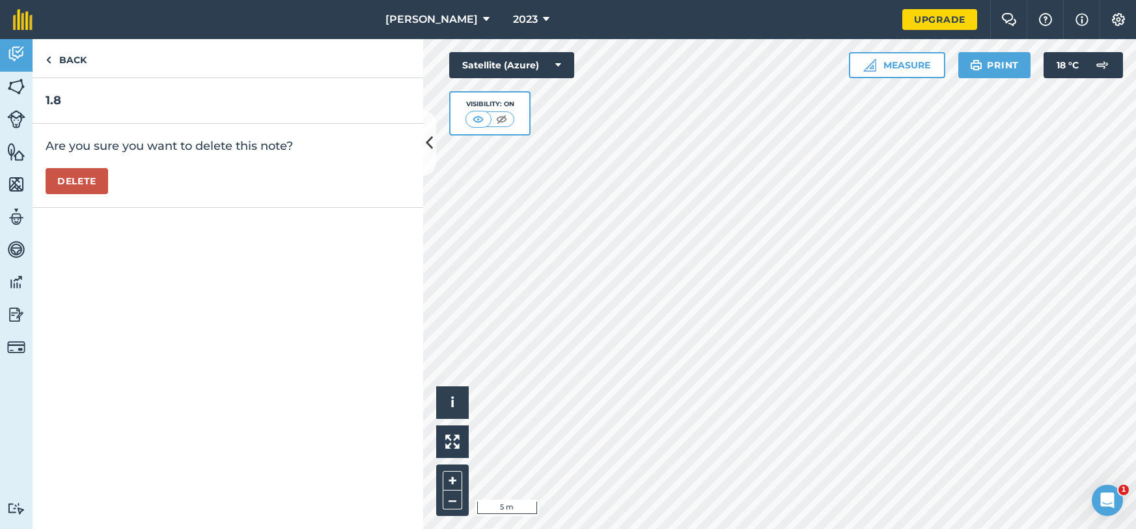
click at [112, 187] on div "Are you sure you want to delete this note? [GEOGRAPHIC_DATA]" at bounding box center [228, 166] width 391 height 84
click at [100, 188] on button "Delete" at bounding box center [77, 181] width 63 height 26
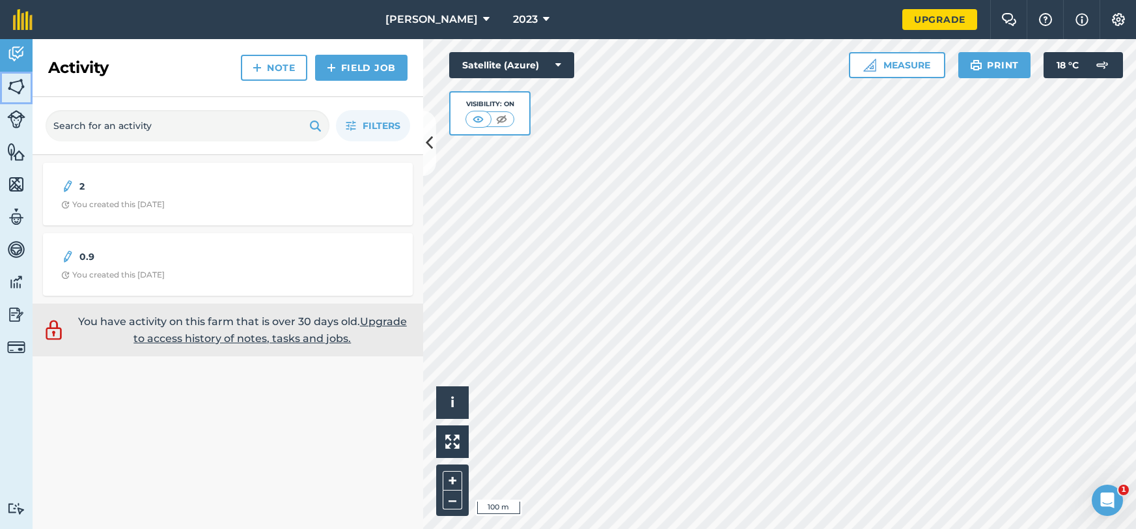
click at [16, 93] on img at bounding box center [16, 87] width 18 height 20
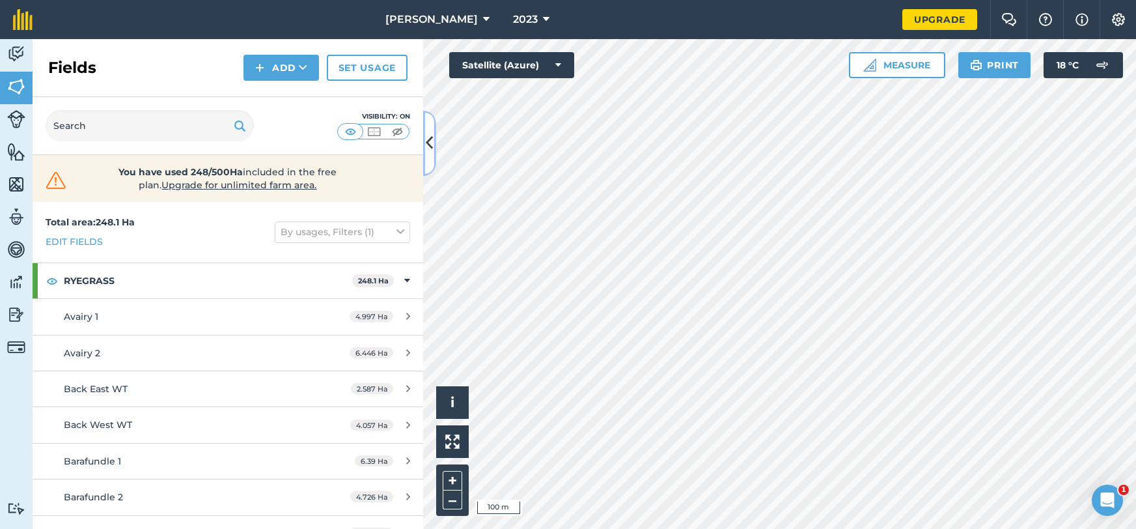
click at [428, 135] on icon at bounding box center [429, 143] width 7 height 23
